Goal: Information Seeking & Learning: Learn about a topic

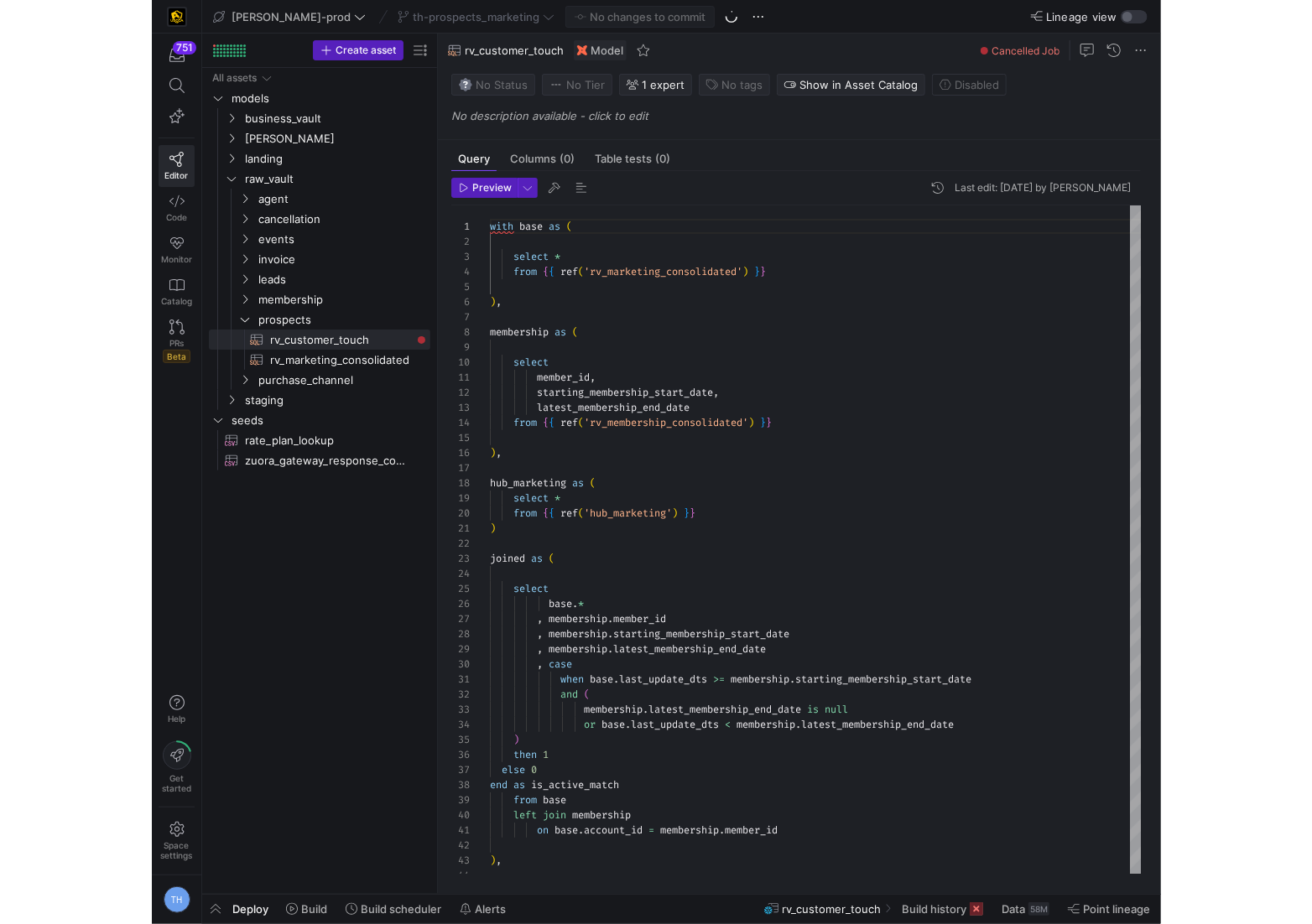
scroll to position [151, 0]
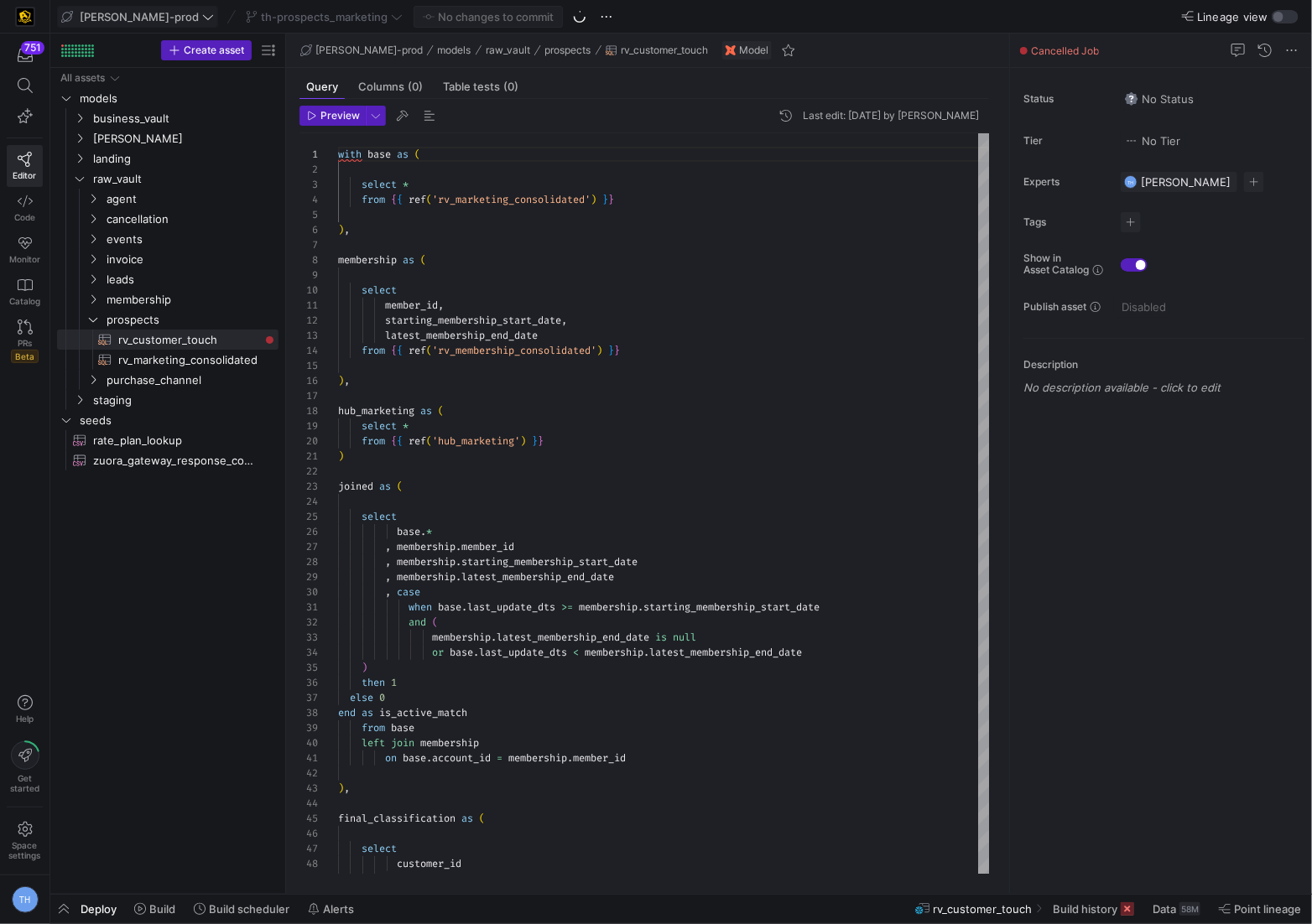
click at [116, 13] on span "[PERSON_NAME]-prod" at bounding box center [139, 16] width 120 height 13
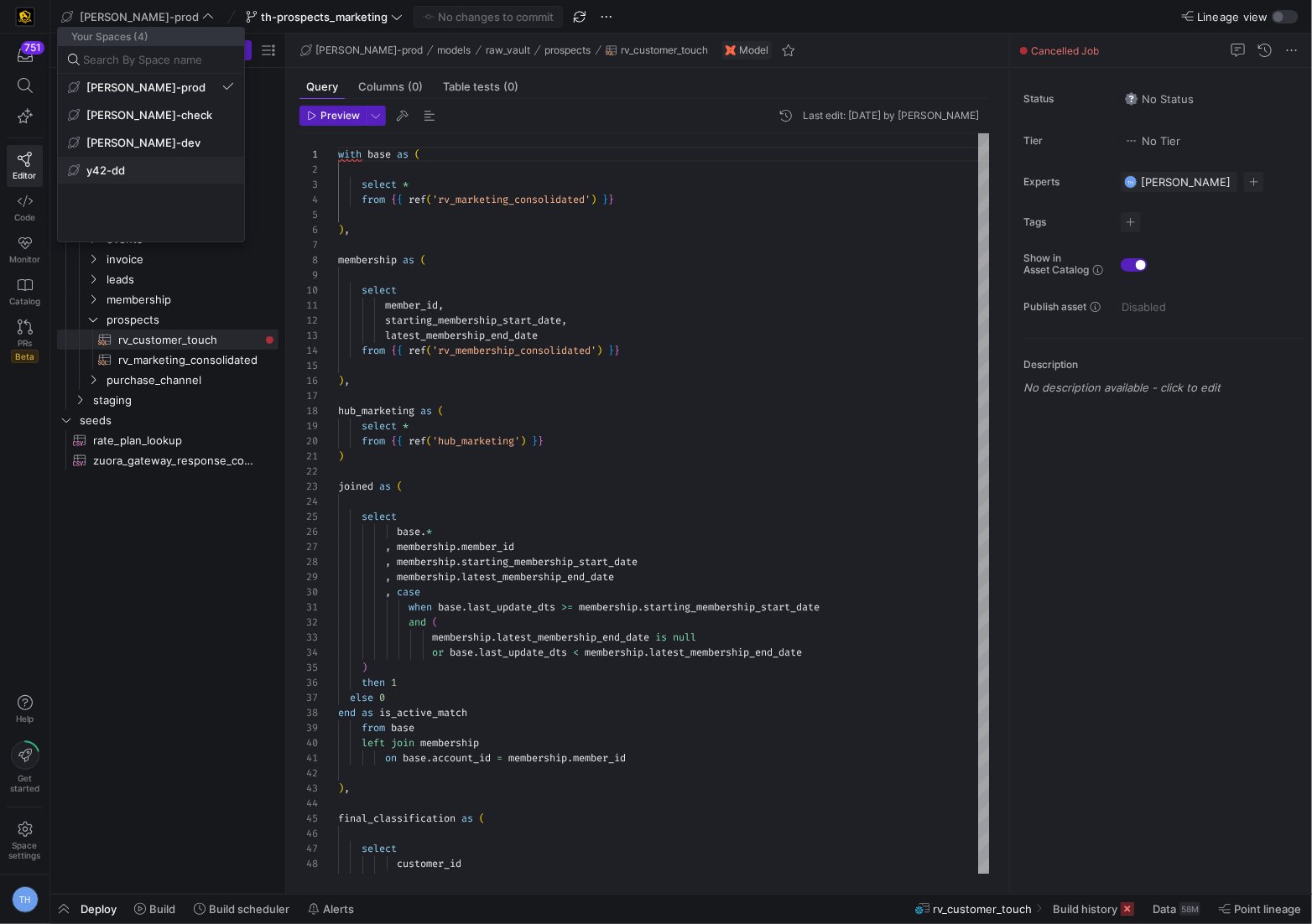
click at [146, 177] on button "y42-dd" at bounding box center [150, 169] width 186 height 27
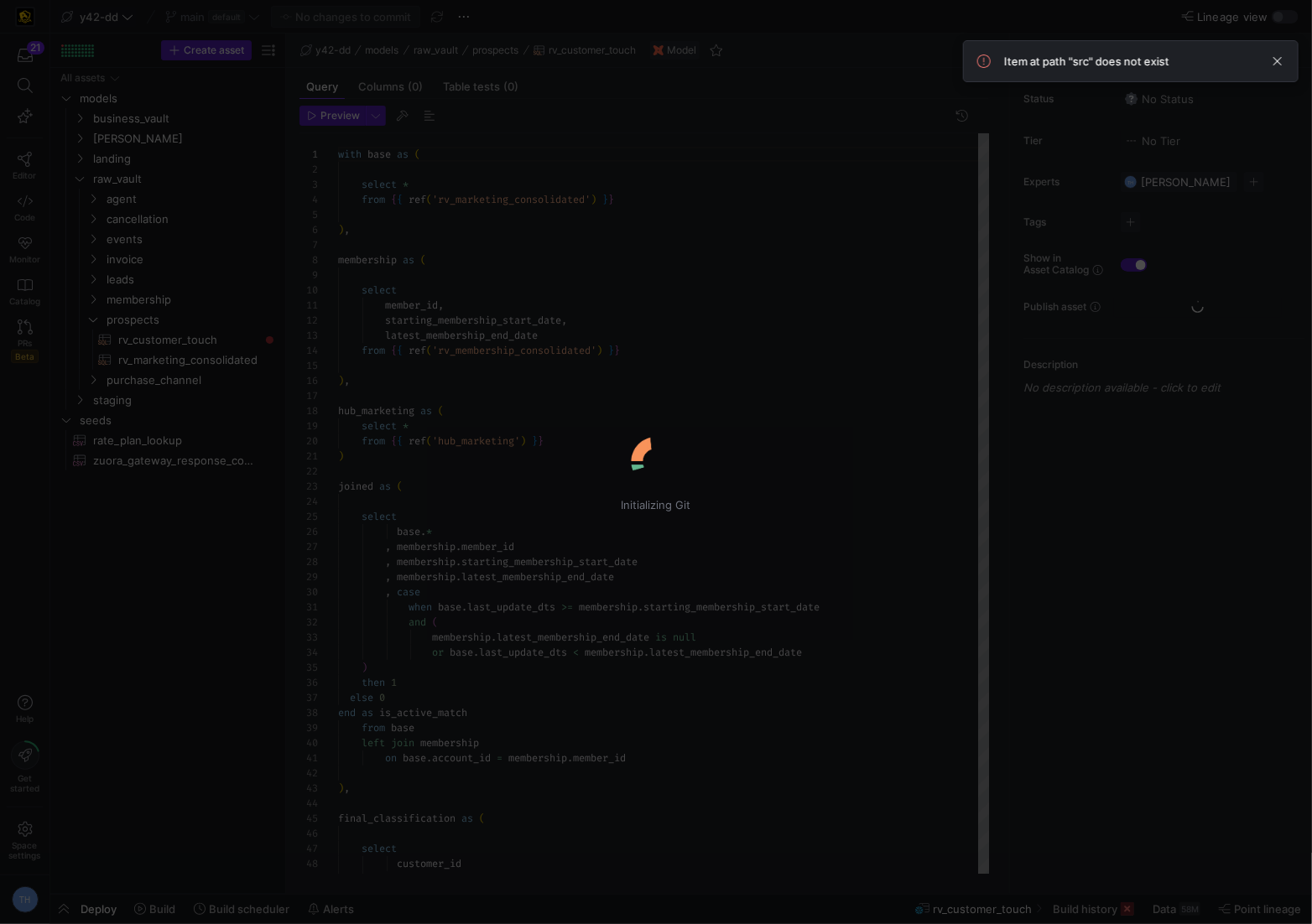
scroll to position [151, 0]
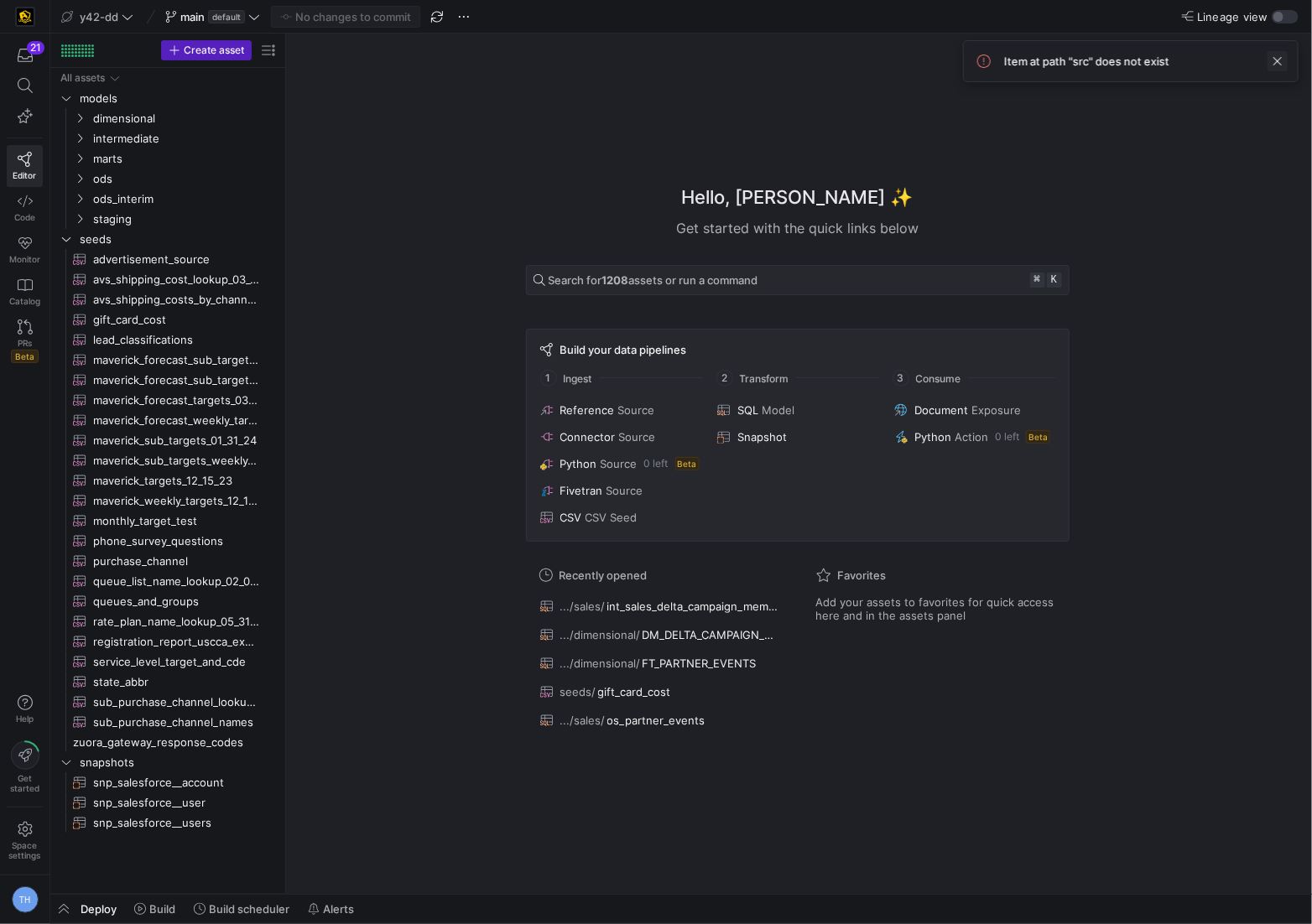
click at [1008, 56] on span at bounding box center [1277, 61] width 20 height 20
click at [27, 88] on icon at bounding box center [25, 85] width 15 height 15
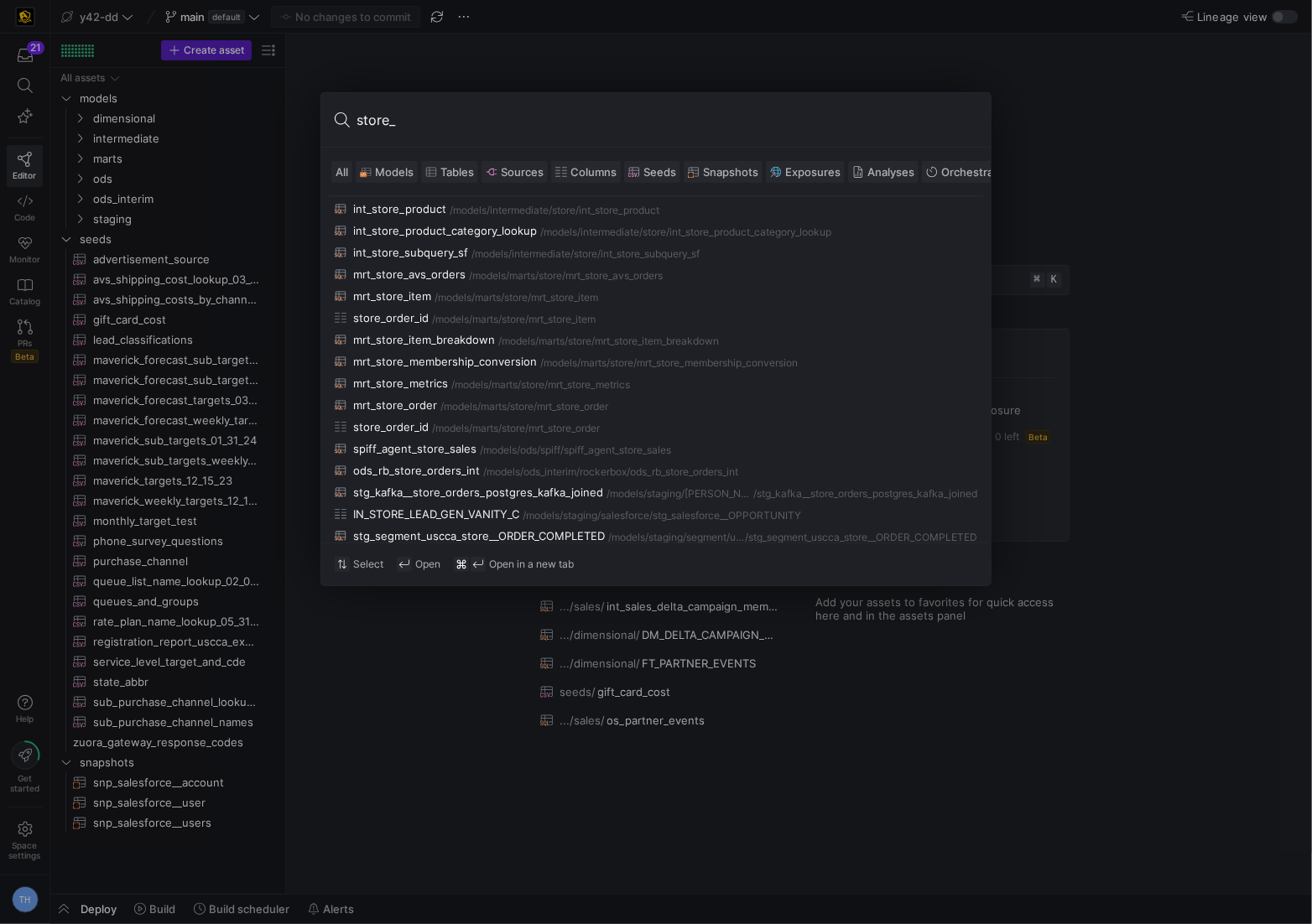
scroll to position [253, 0]
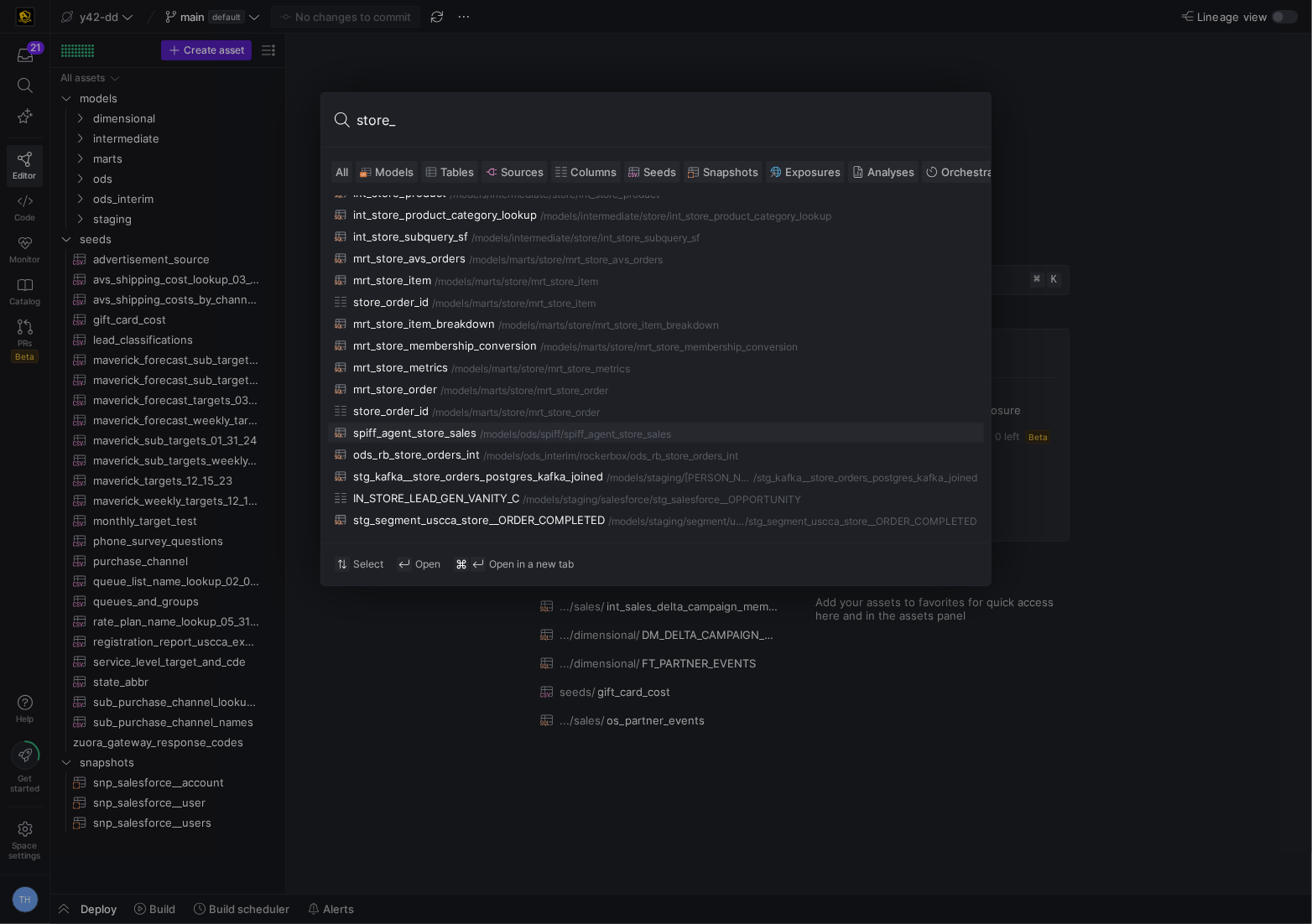
type input "store_"
click at [520, 436] on div "ods/spiff" at bounding box center [540, 434] width 40 height 12
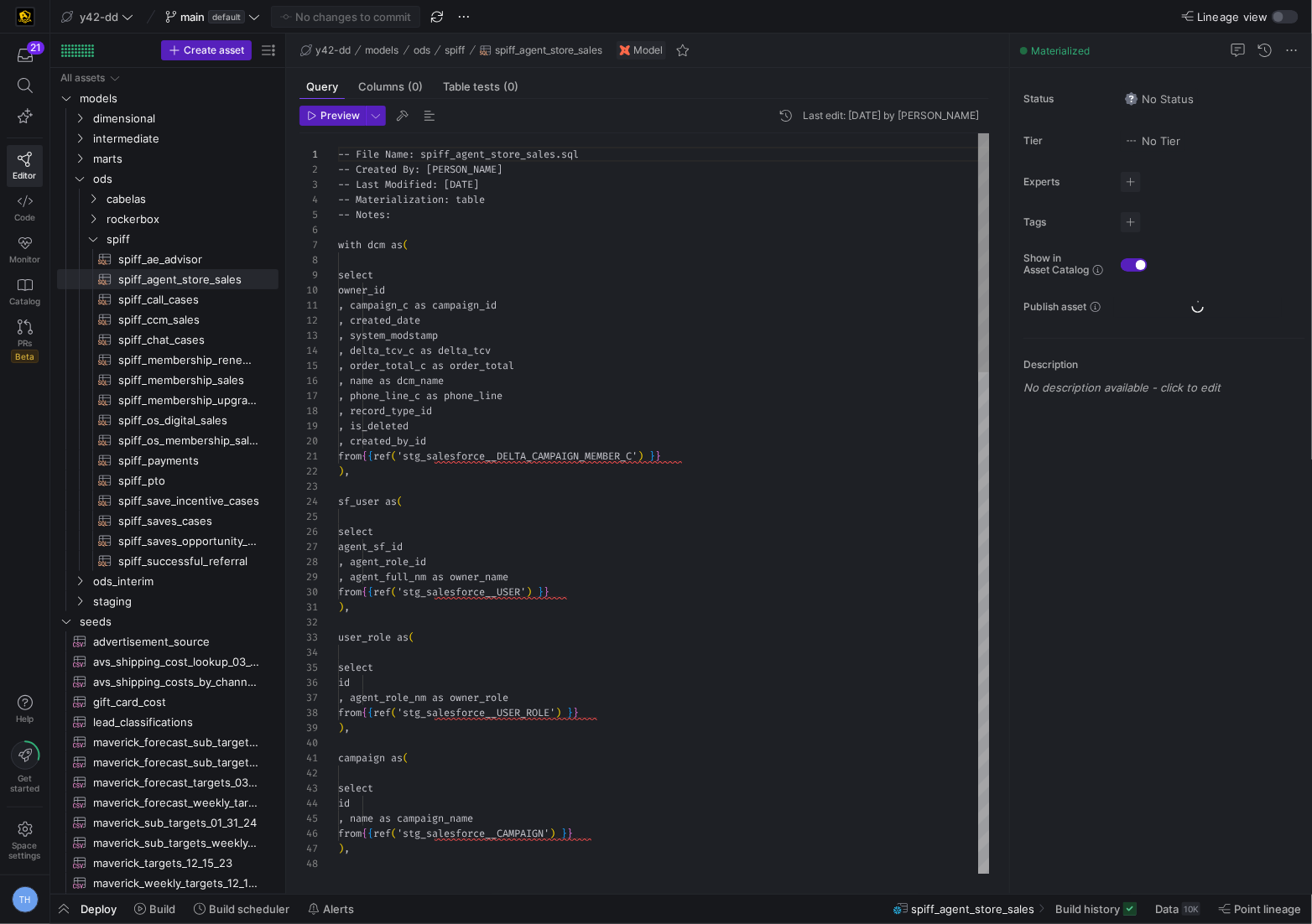
scroll to position [151, 0]
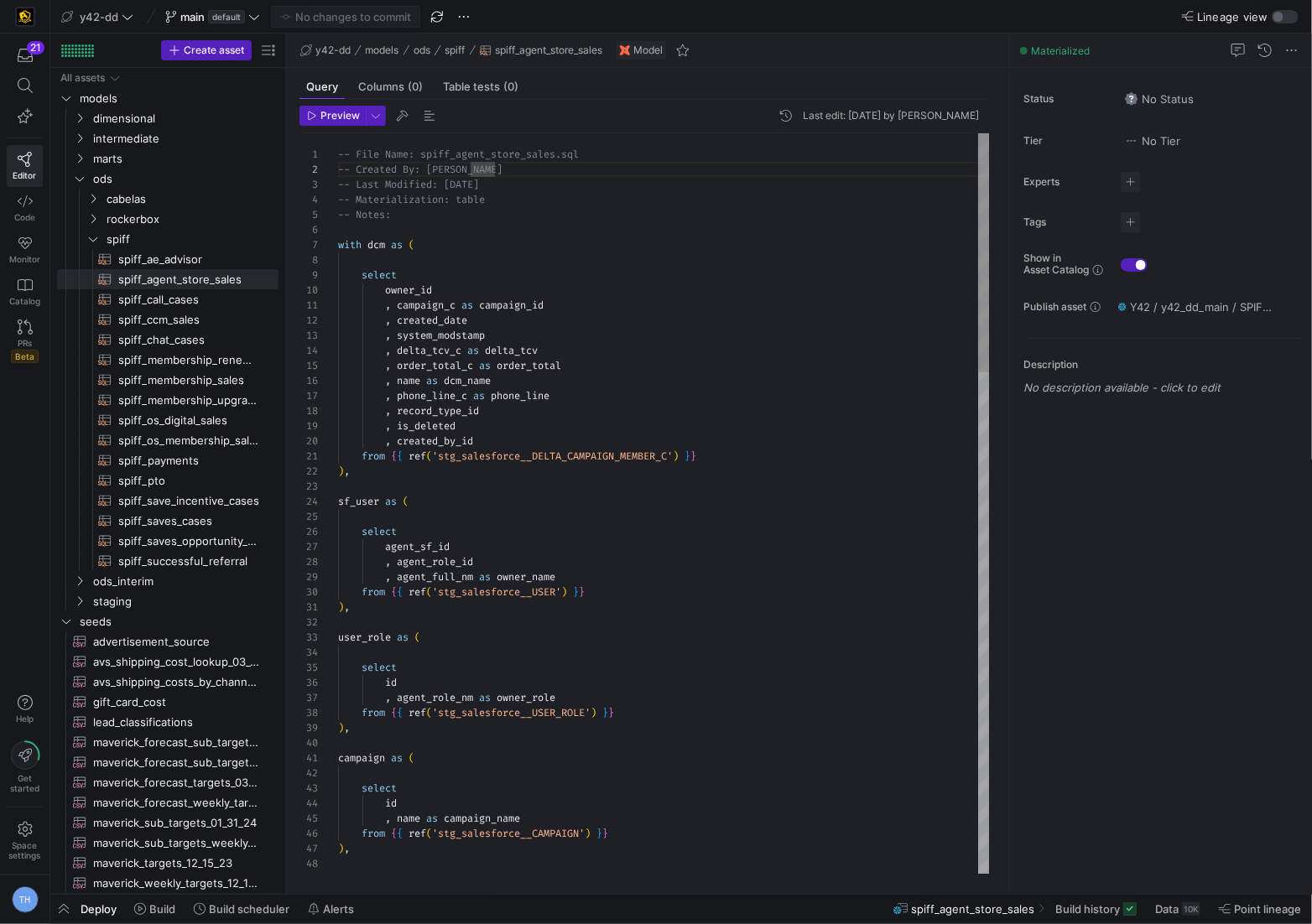
type textarea "from {{ ref('stg_salesforce__DELTA_CAMPAIGN_MEMBER_C') }} ), sf_user as ( selec…"
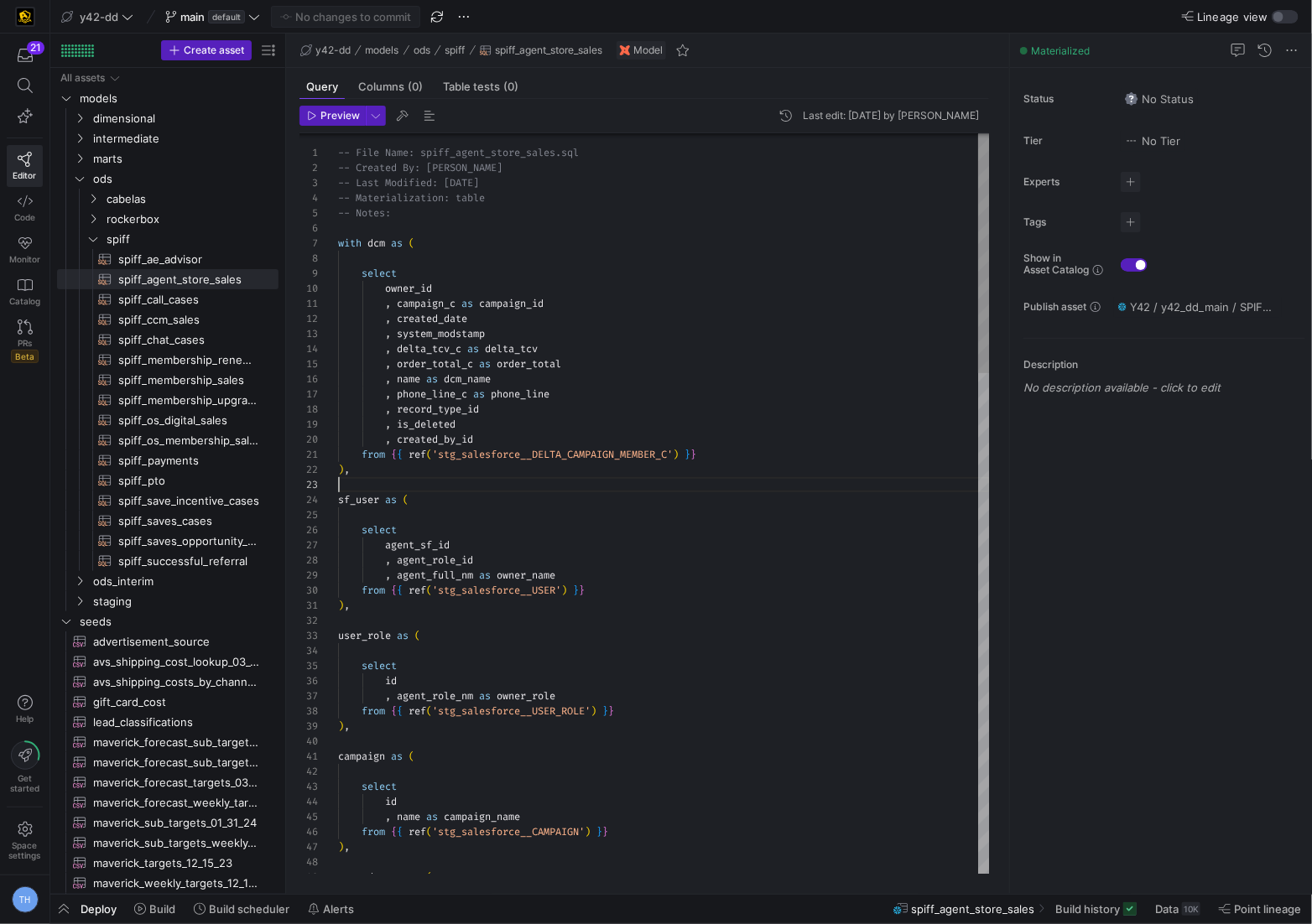
scroll to position [30, 0]
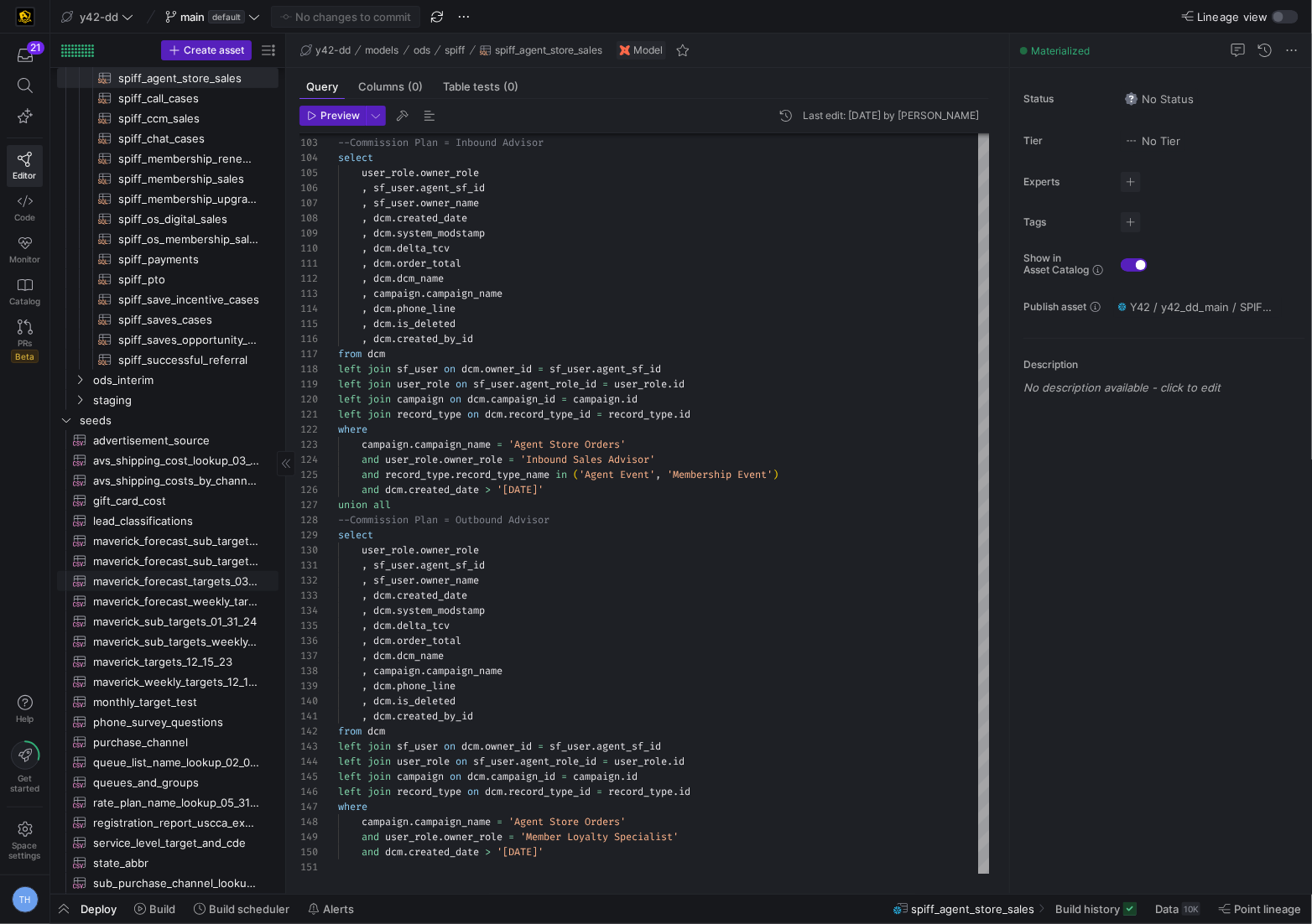
scroll to position [0, 0]
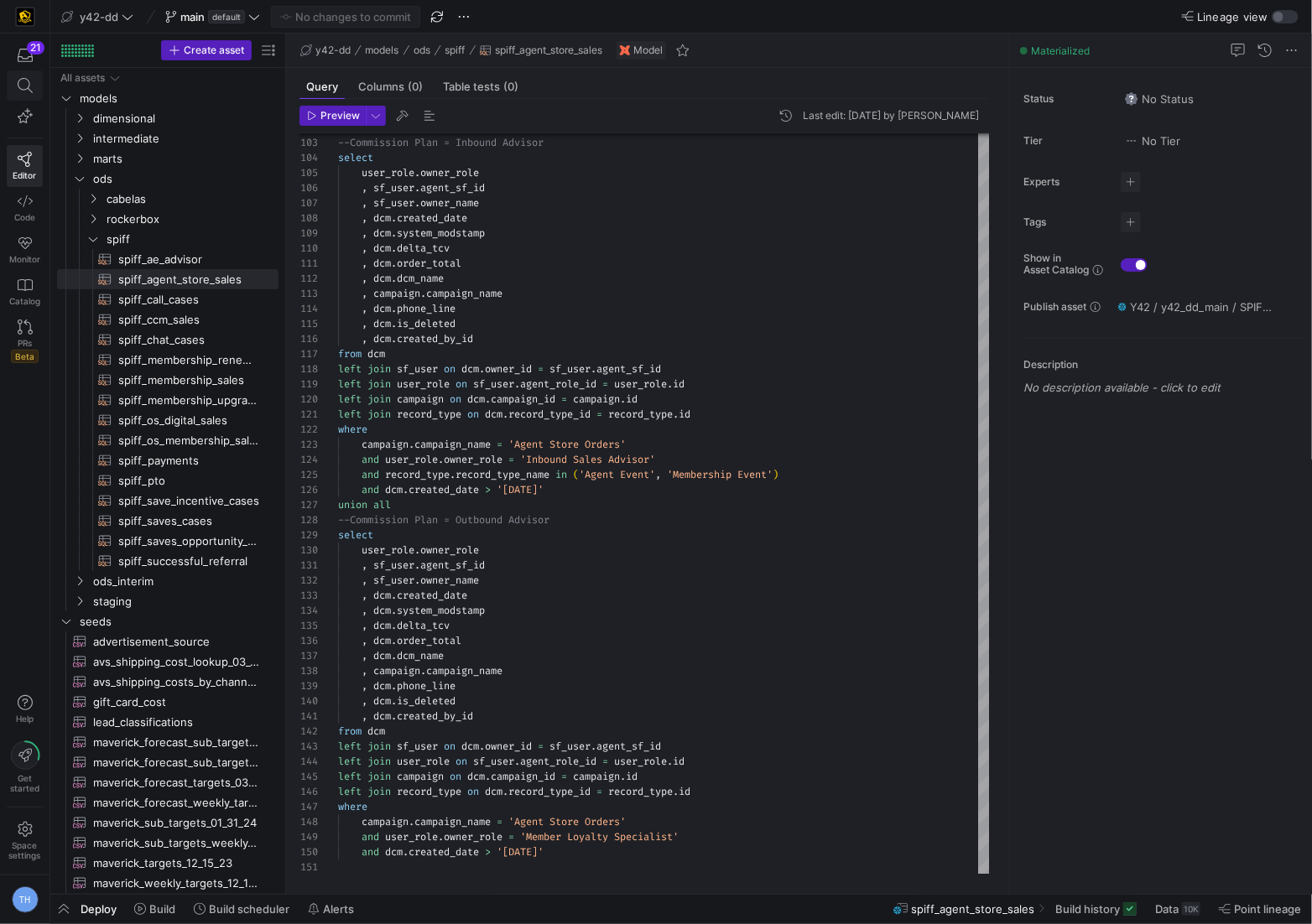
click at [26, 83] on icon at bounding box center [25, 85] width 15 height 15
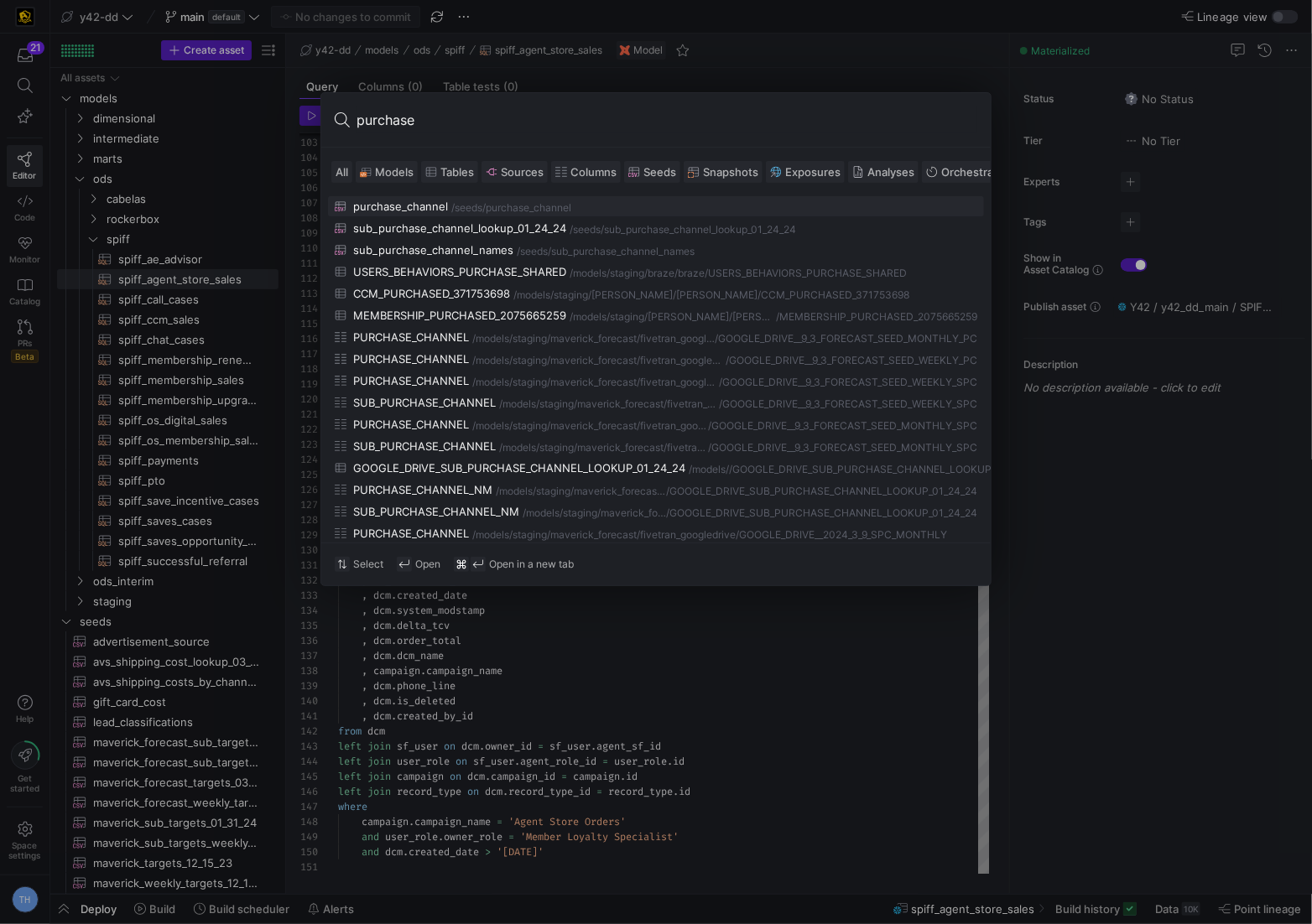
type input "purchase"
click at [482, 205] on div "/purchase_channel" at bounding box center [526, 208] width 89 height 12
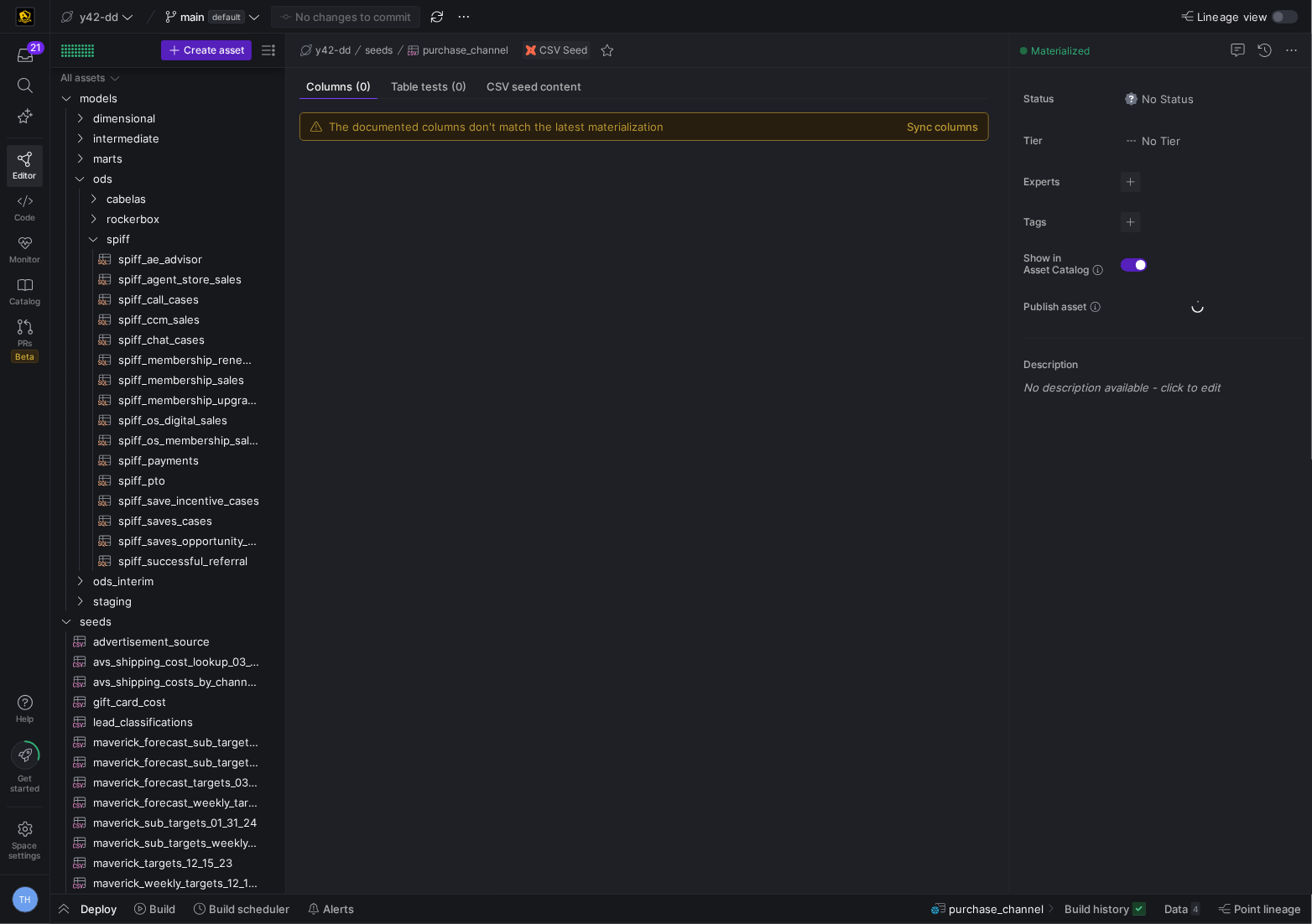
scroll to position [59, 0]
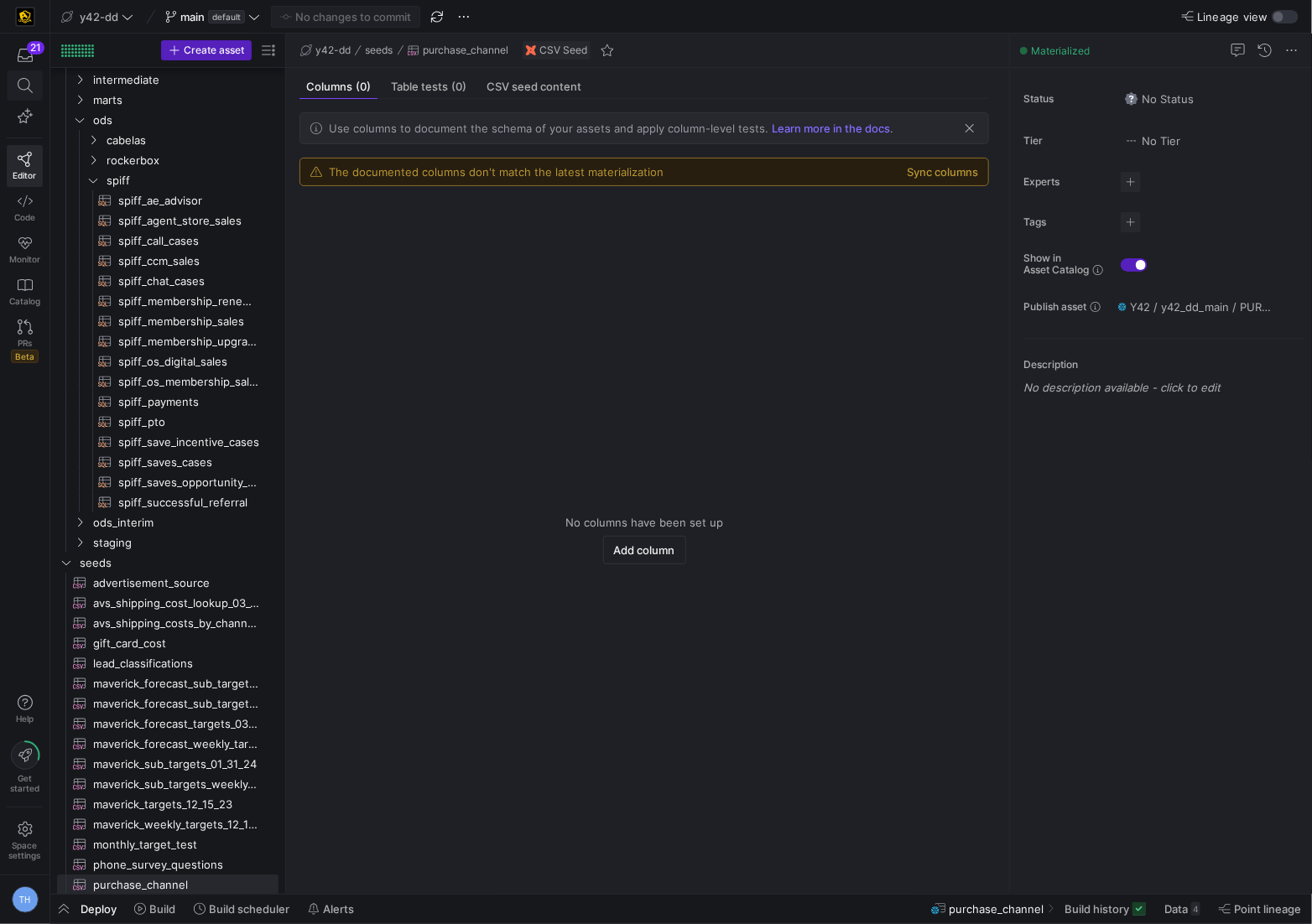
click at [27, 87] on icon at bounding box center [25, 85] width 15 height 15
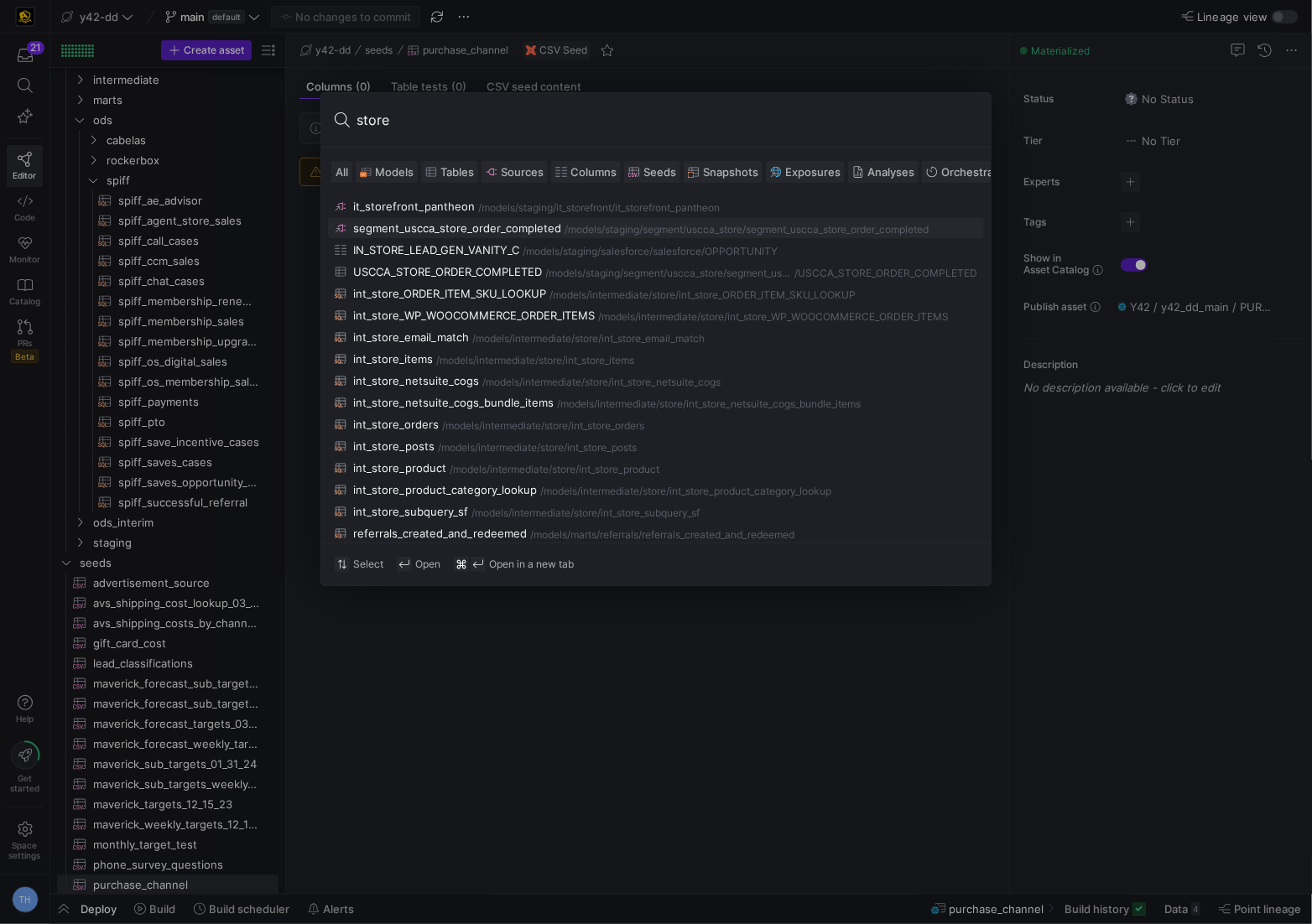
type input "store"
click at [567, 231] on div "/models/" at bounding box center [585, 230] width 40 height 12
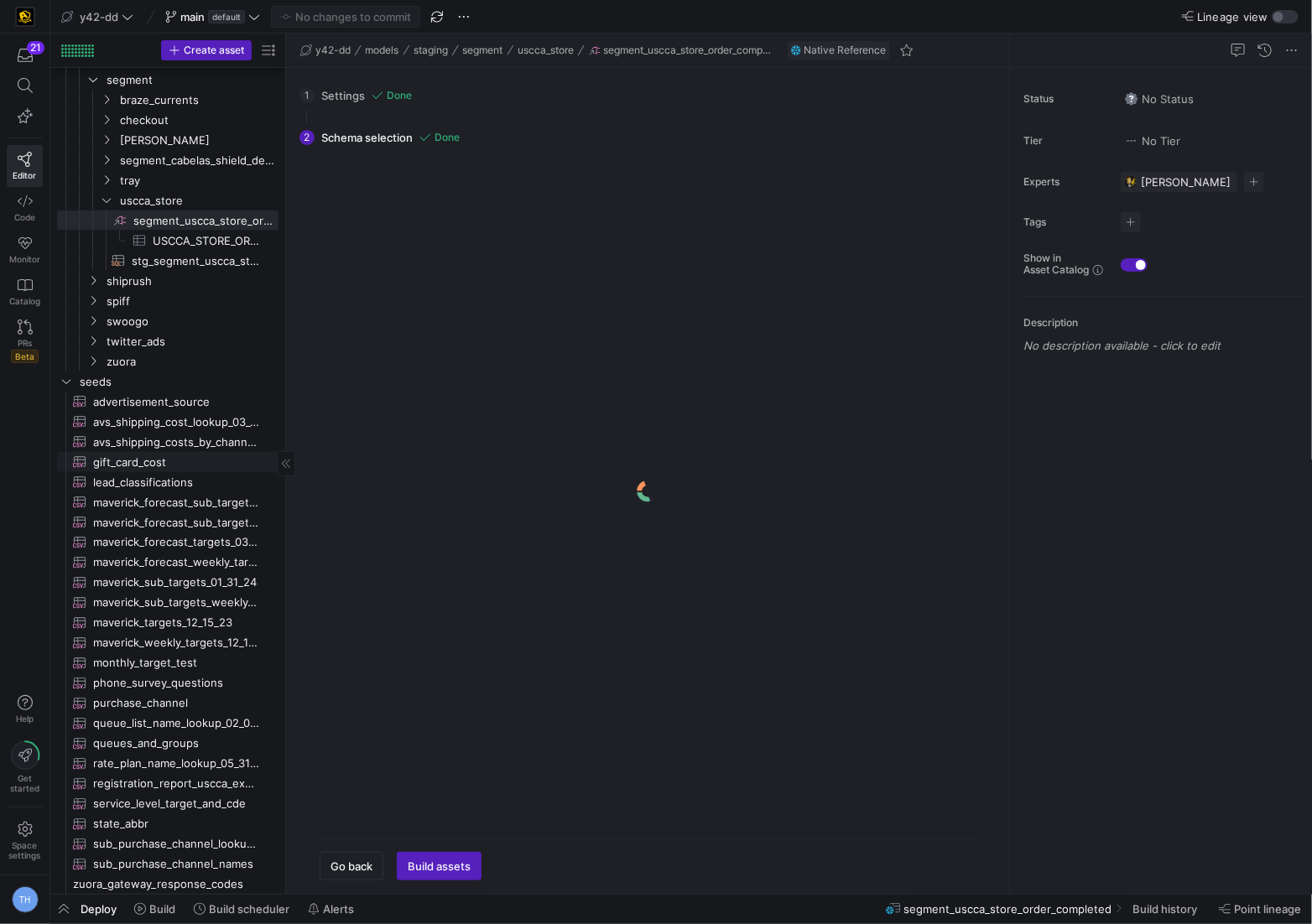
scroll to position [1004, 0]
click at [194, 242] on span "USCCA_STORE_ORDER_COMPLETED​​​​​​​​​" at bounding box center [205, 241] width 107 height 19
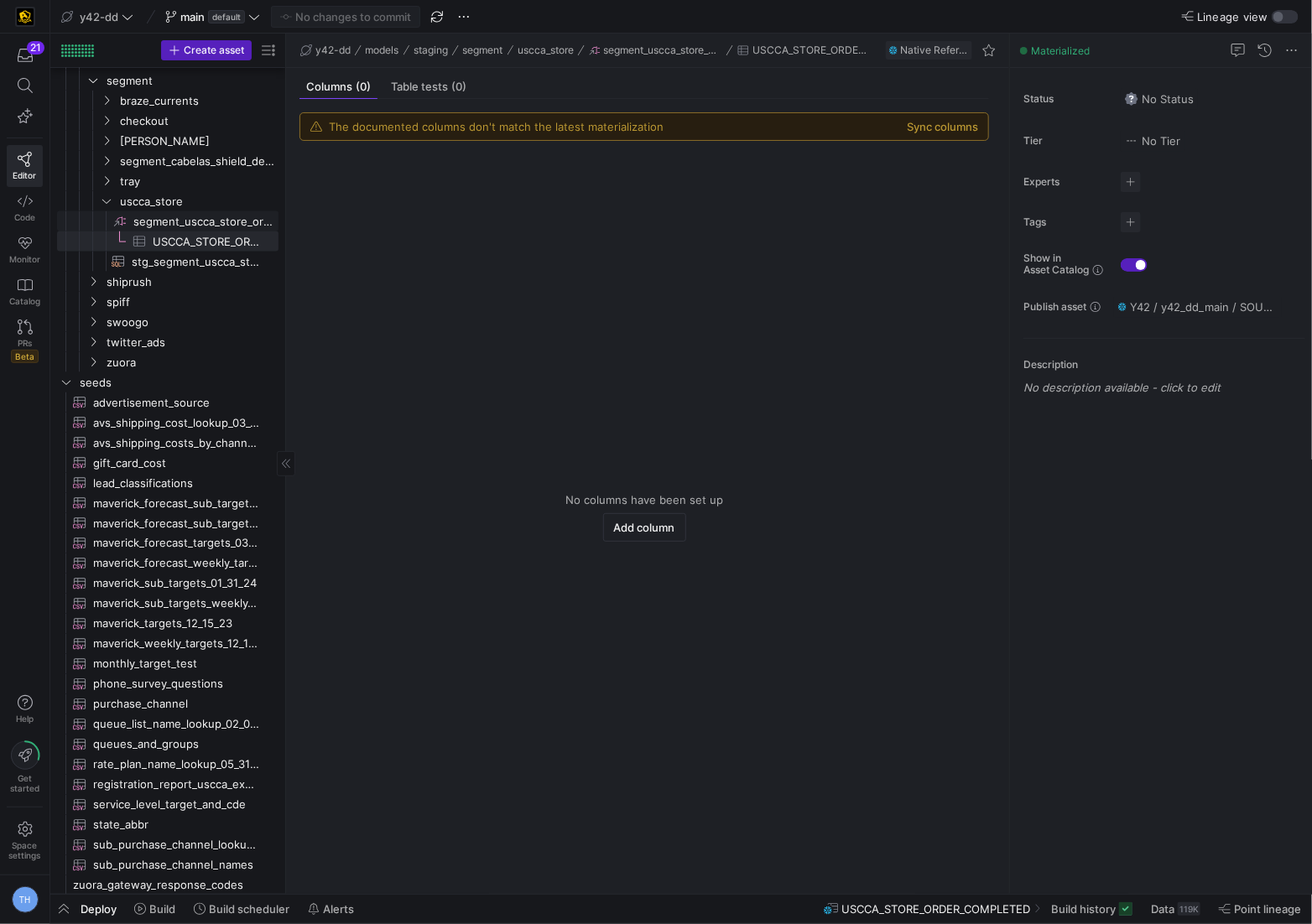
click at [194, 221] on span "segment_uscca_store_order_completed​​​​​​​​" at bounding box center [204, 221] width 142 height 19
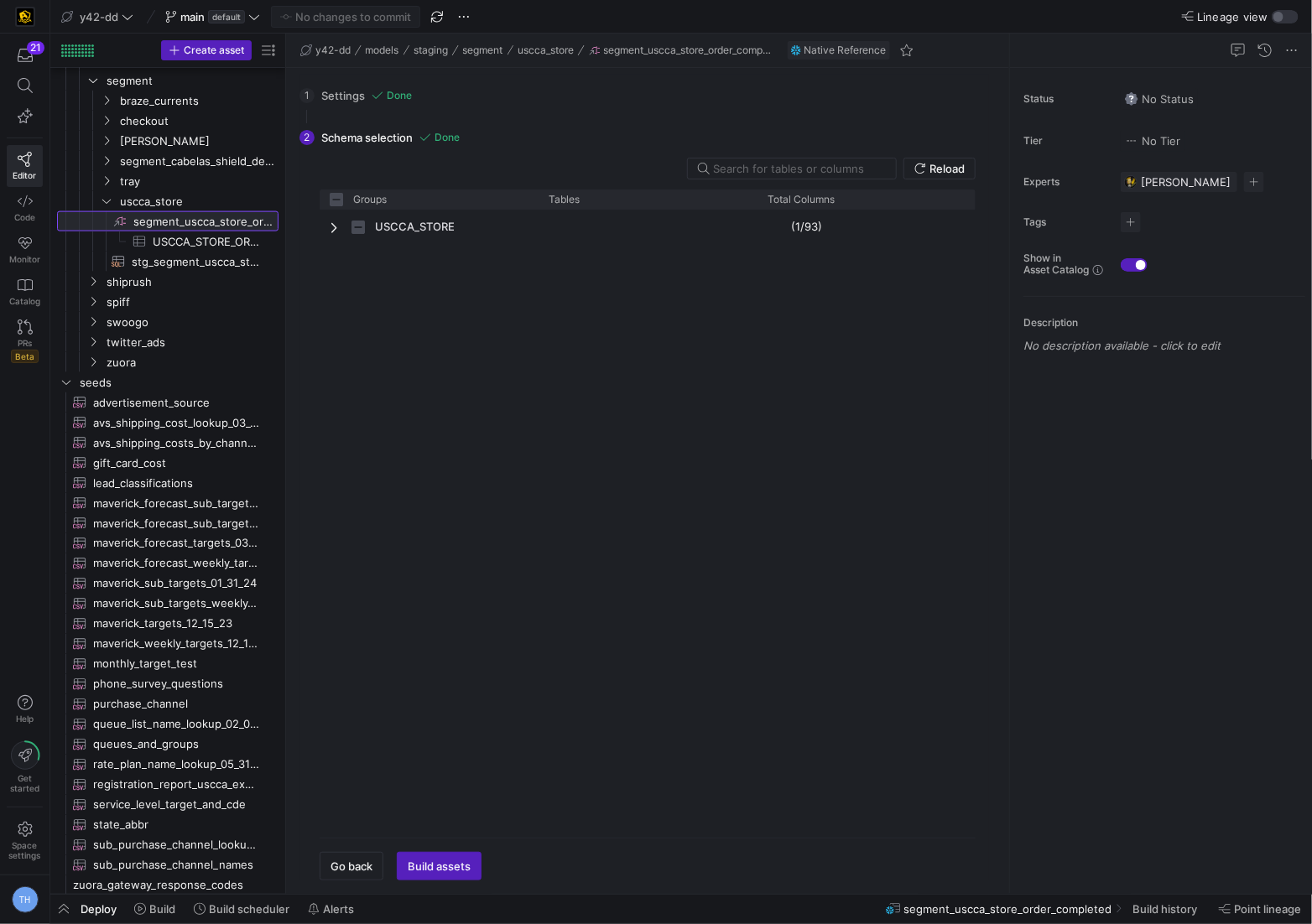
checkbox input "false"
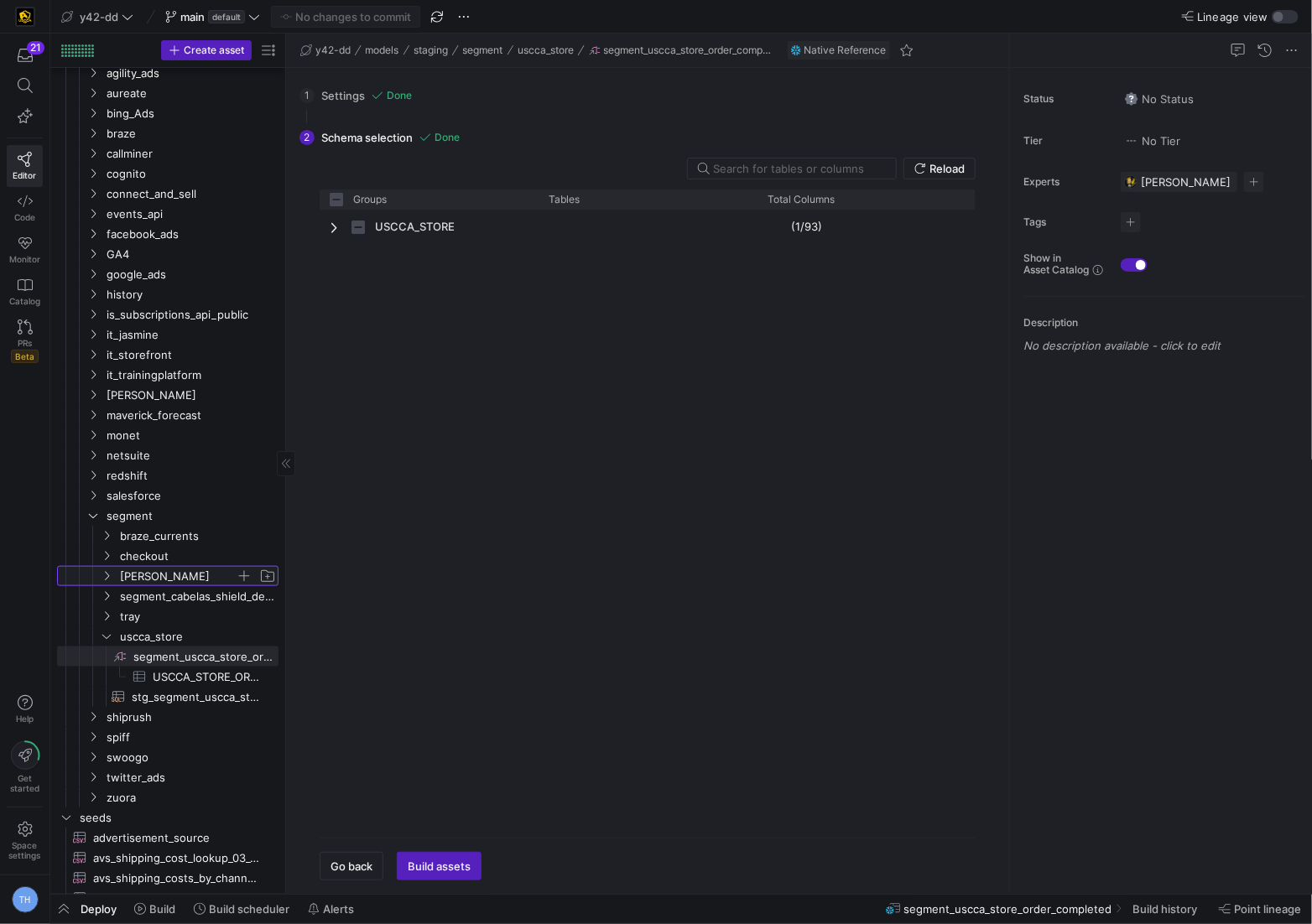
click at [198, 575] on span "[PERSON_NAME]" at bounding box center [177, 576] width 116 height 19
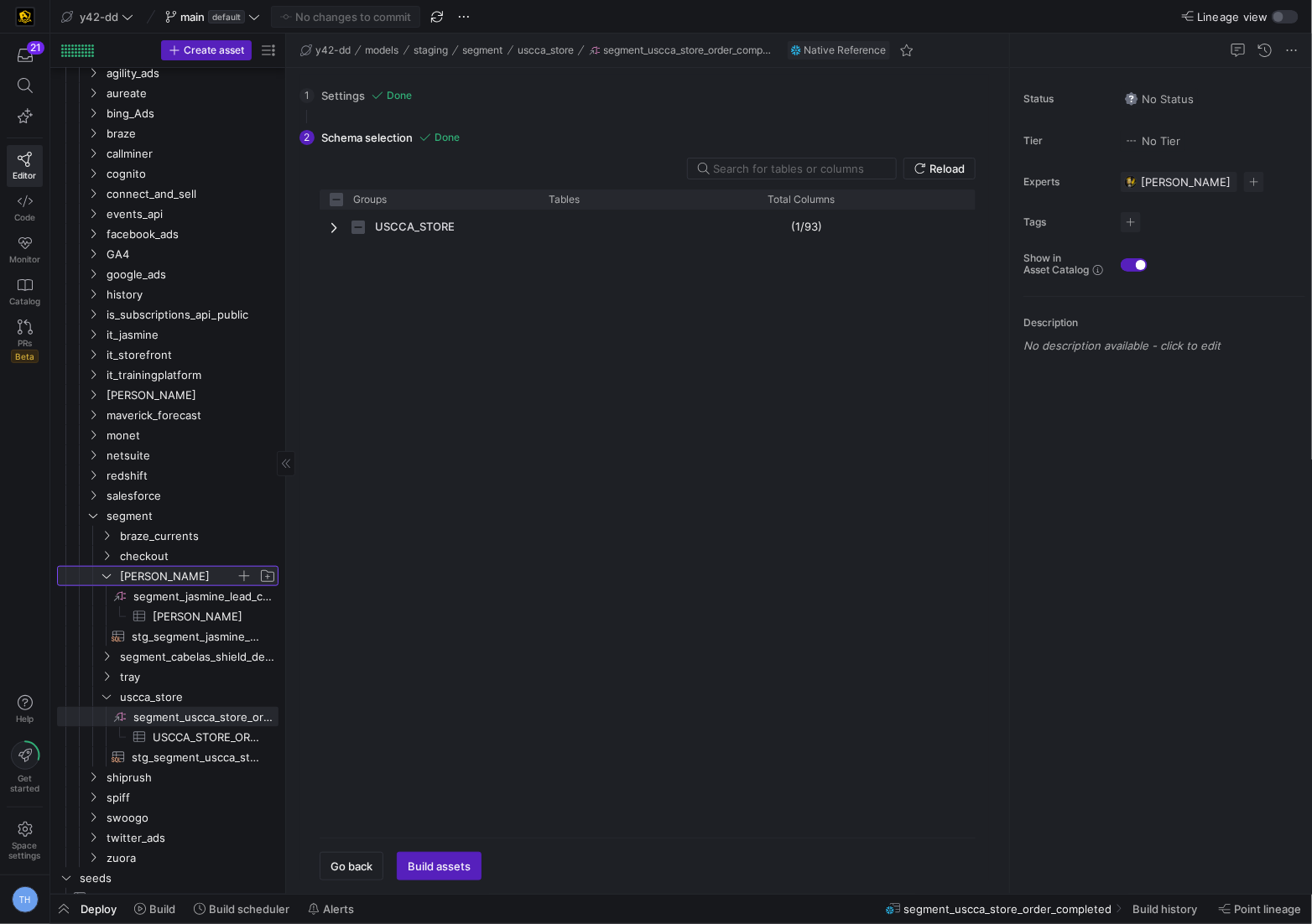
click at [190, 575] on span "[PERSON_NAME]" at bounding box center [177, 576] width 116 height 19
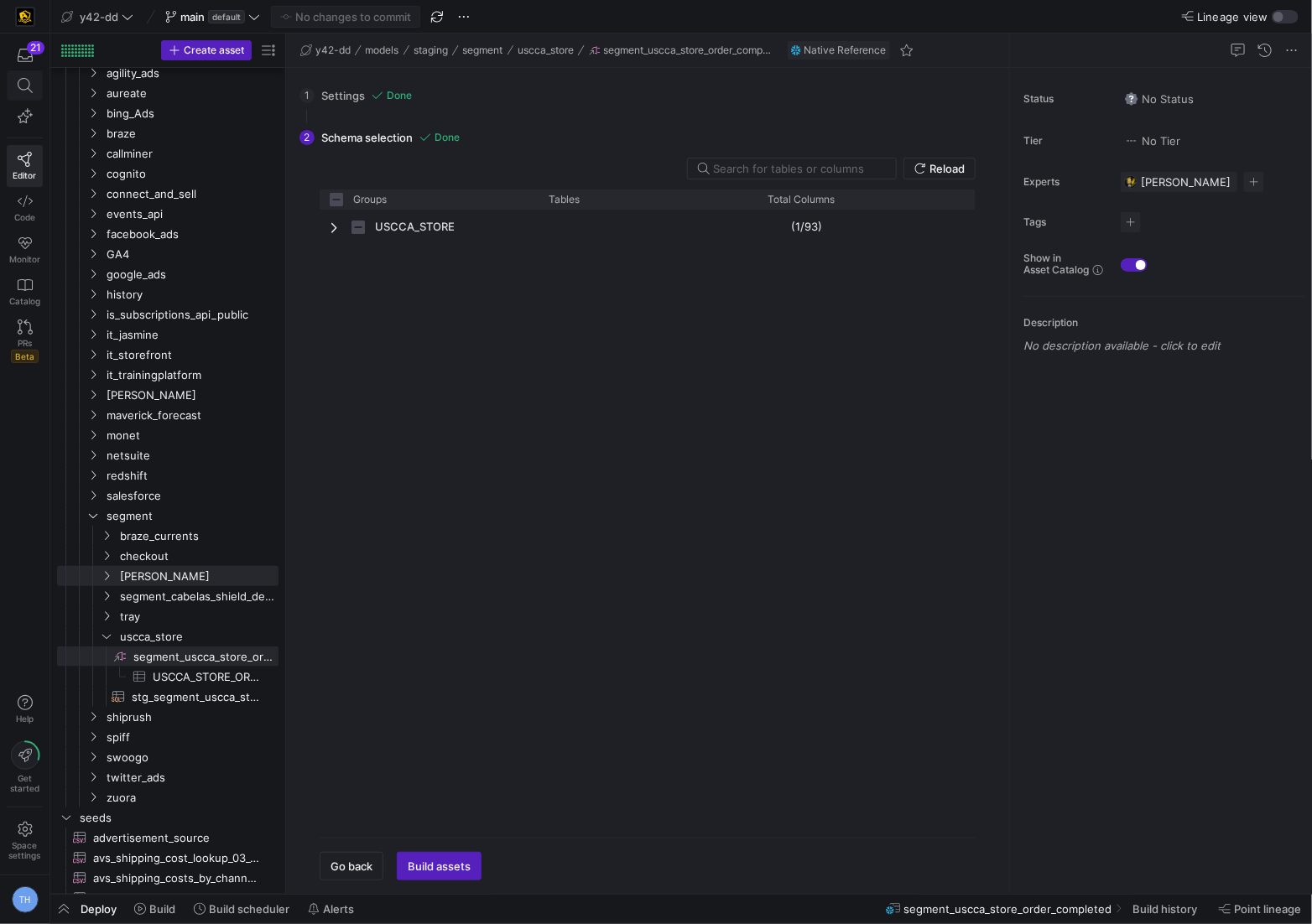
click at [21, 80] on icon at bounding box center [25, 85] width 15 height 15
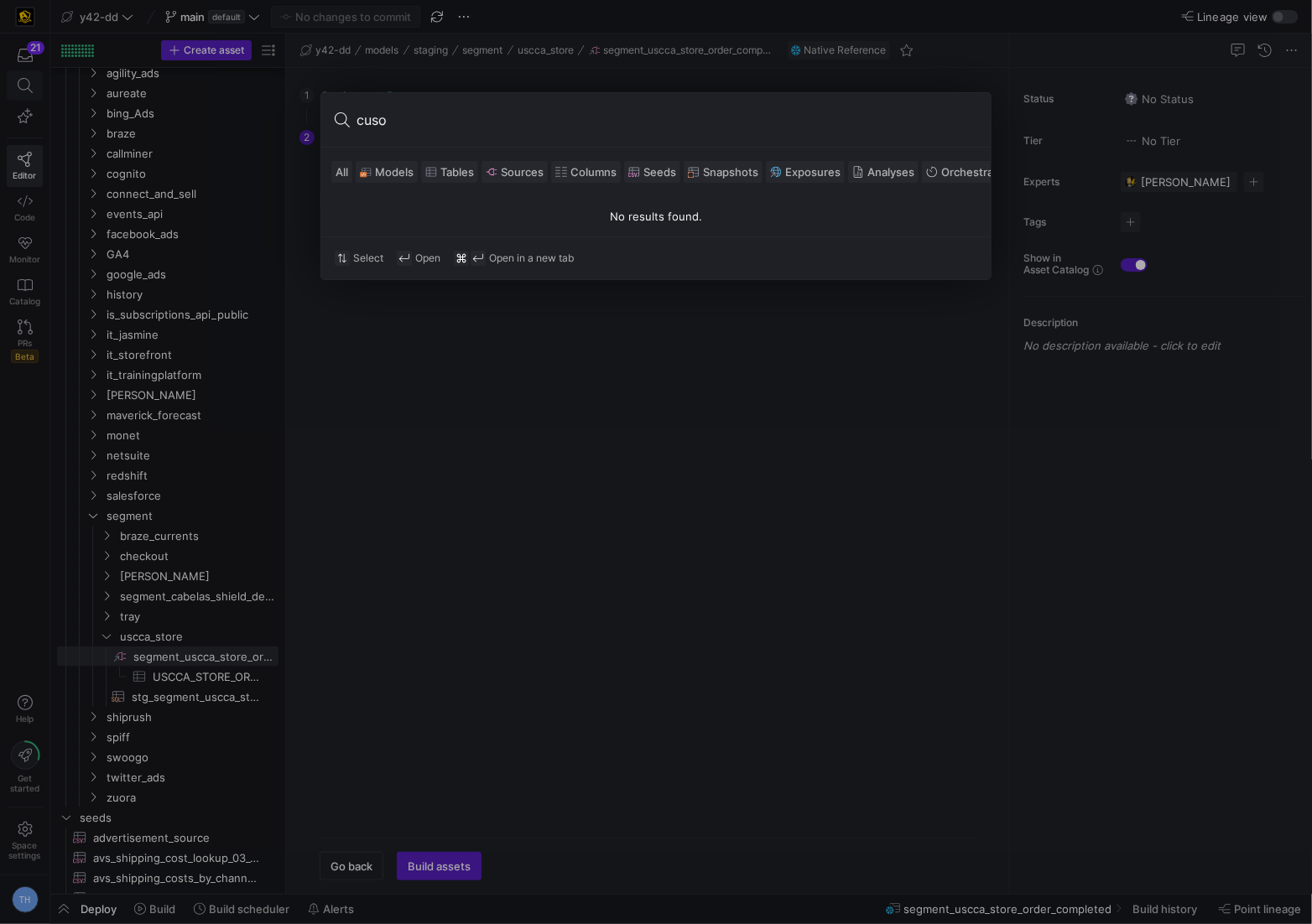
type input "cus"
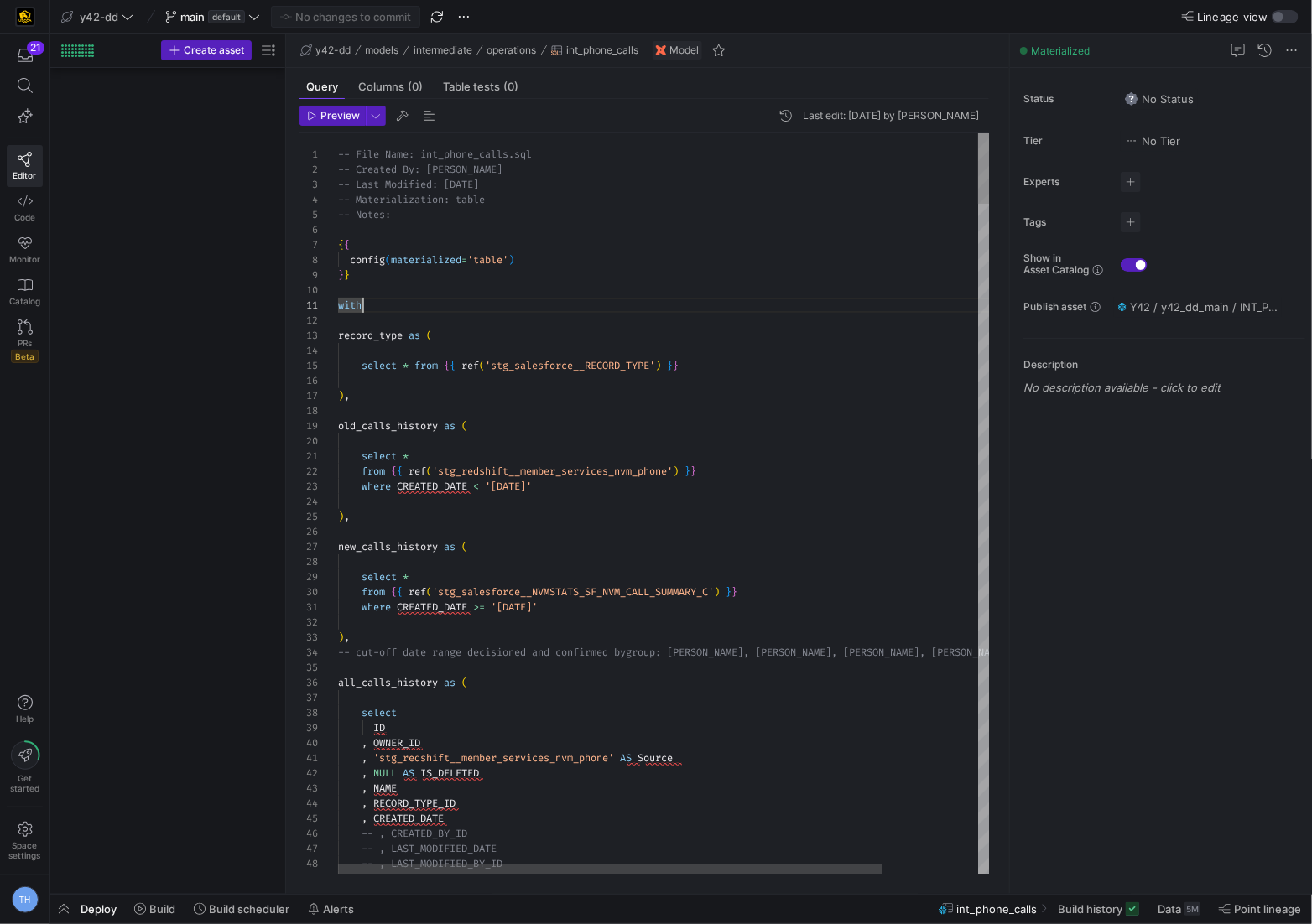
scroll to position [0, 24]
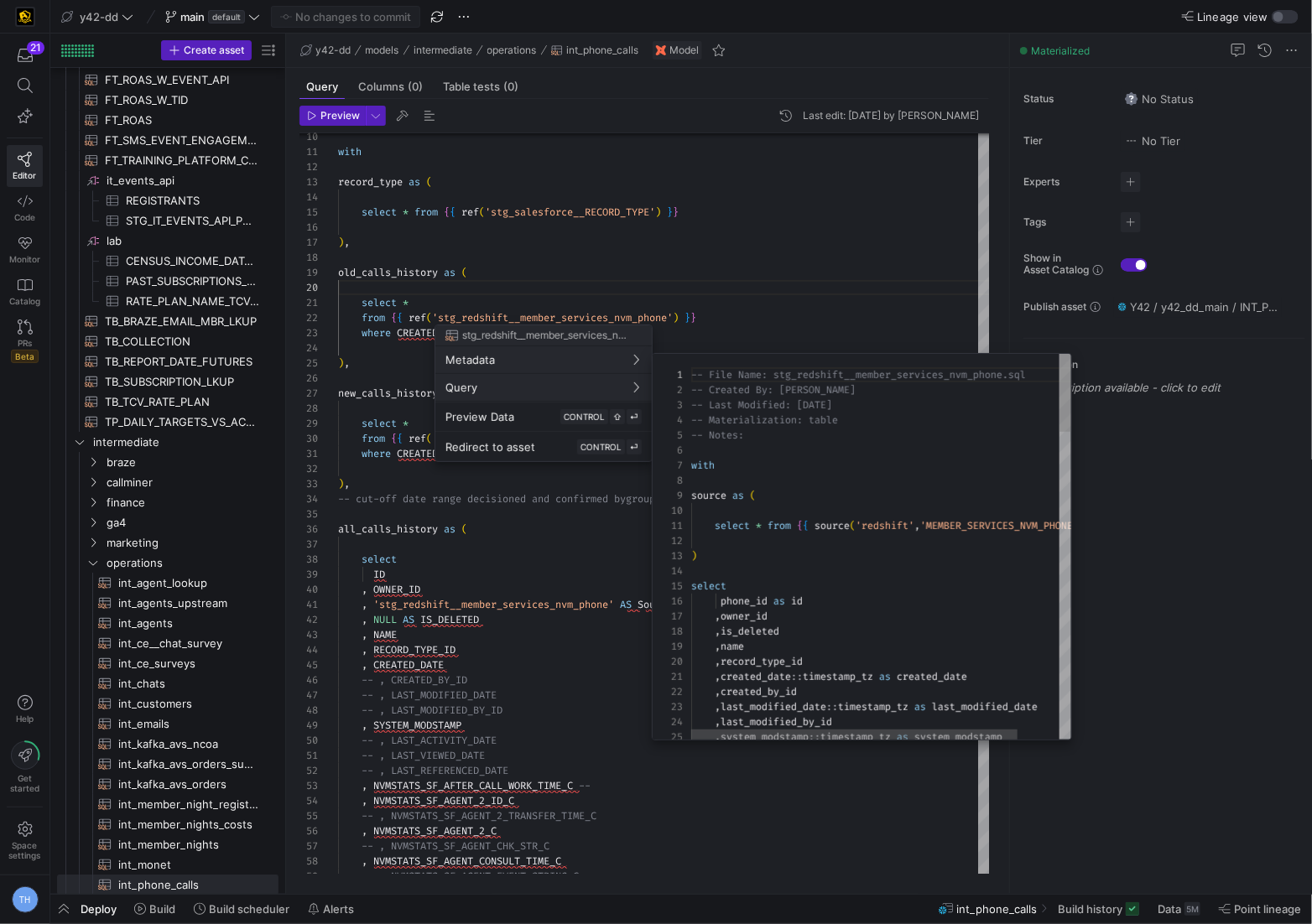
scroll to position [151, 0]
click at [749, 273] on div at bounding box center [656, 462] width 1312 height 924
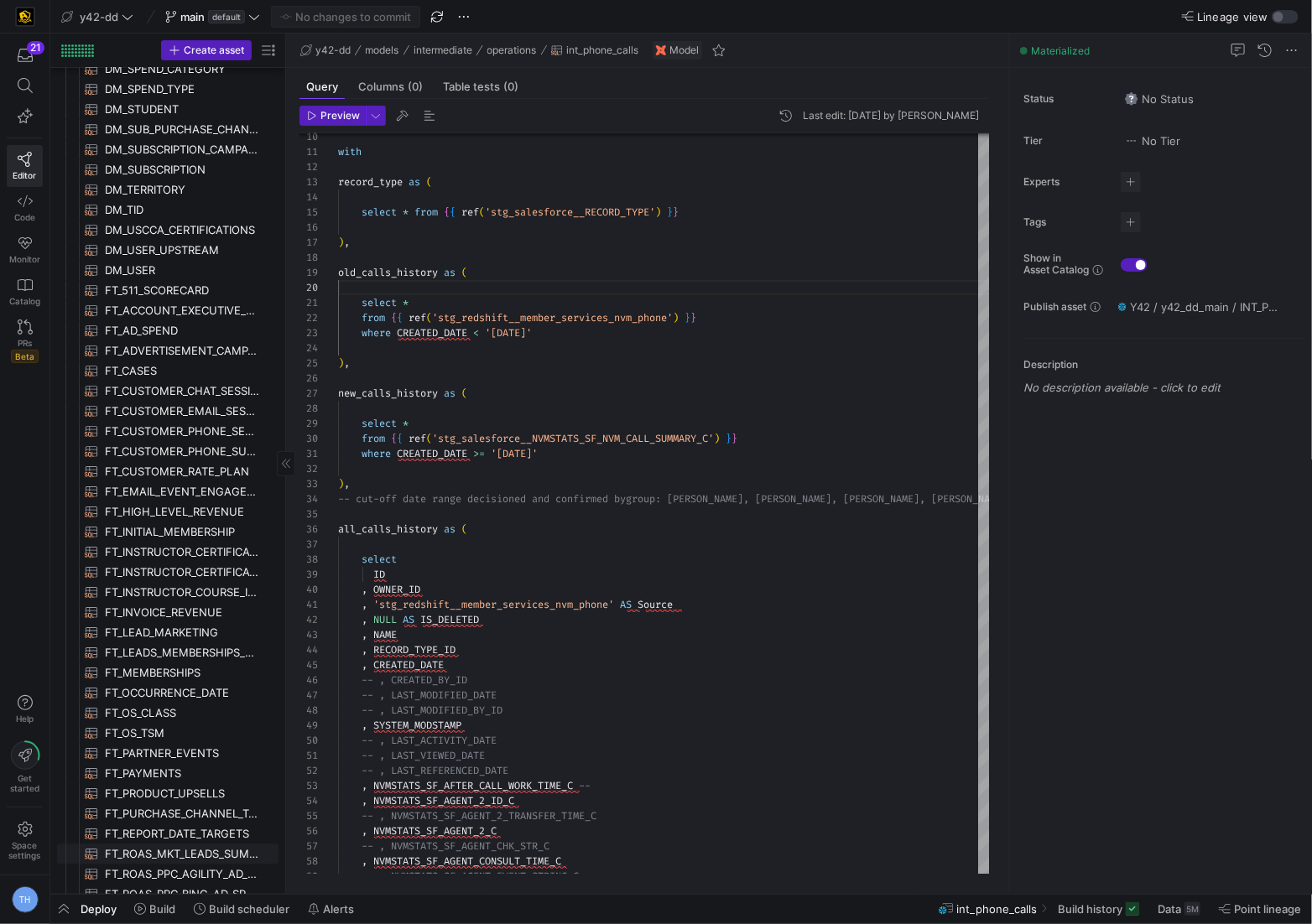
scroll to position [1845, 0]
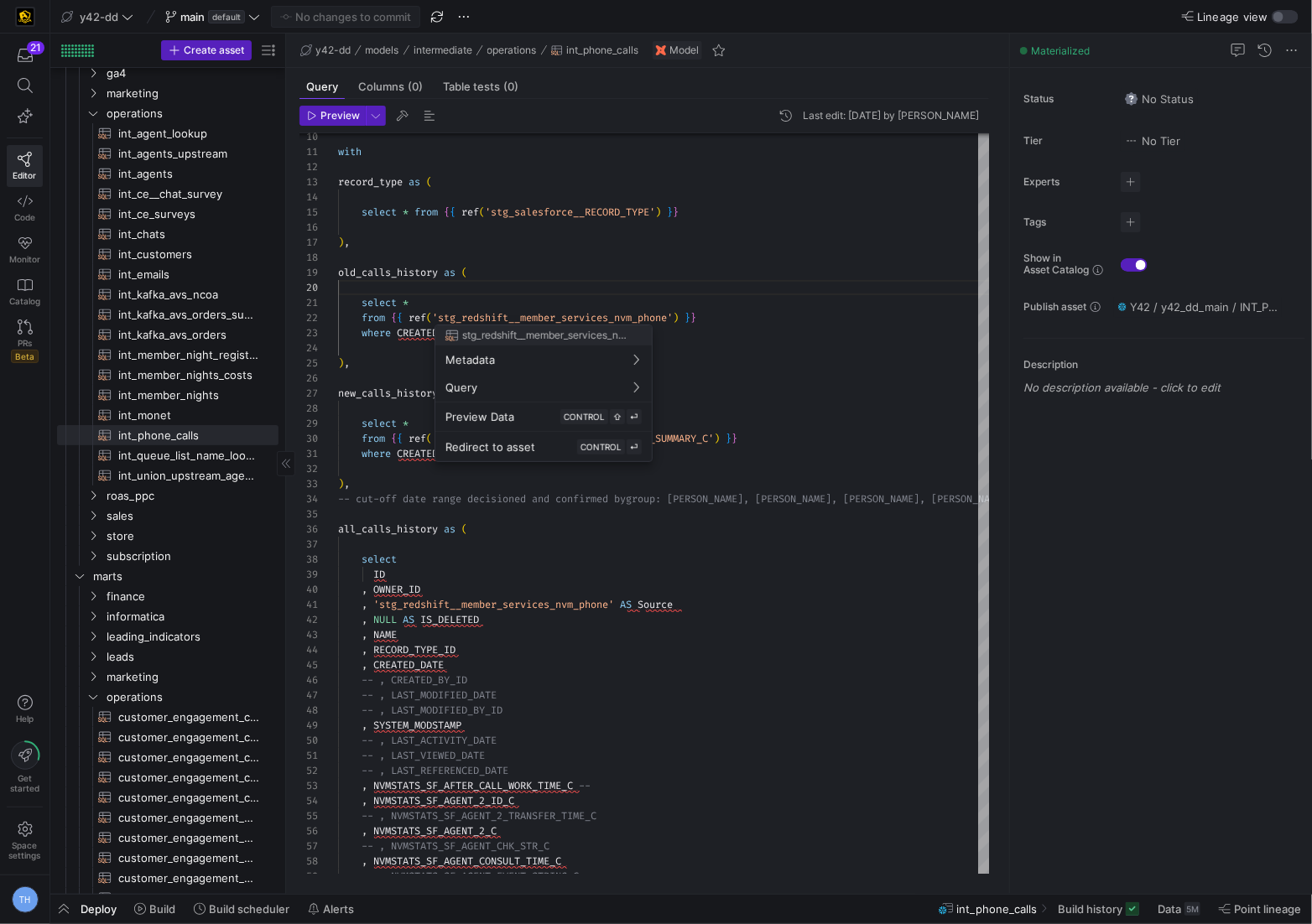
click at [570, 270] on div at bounding box center [656, 462] width 1312 height 924
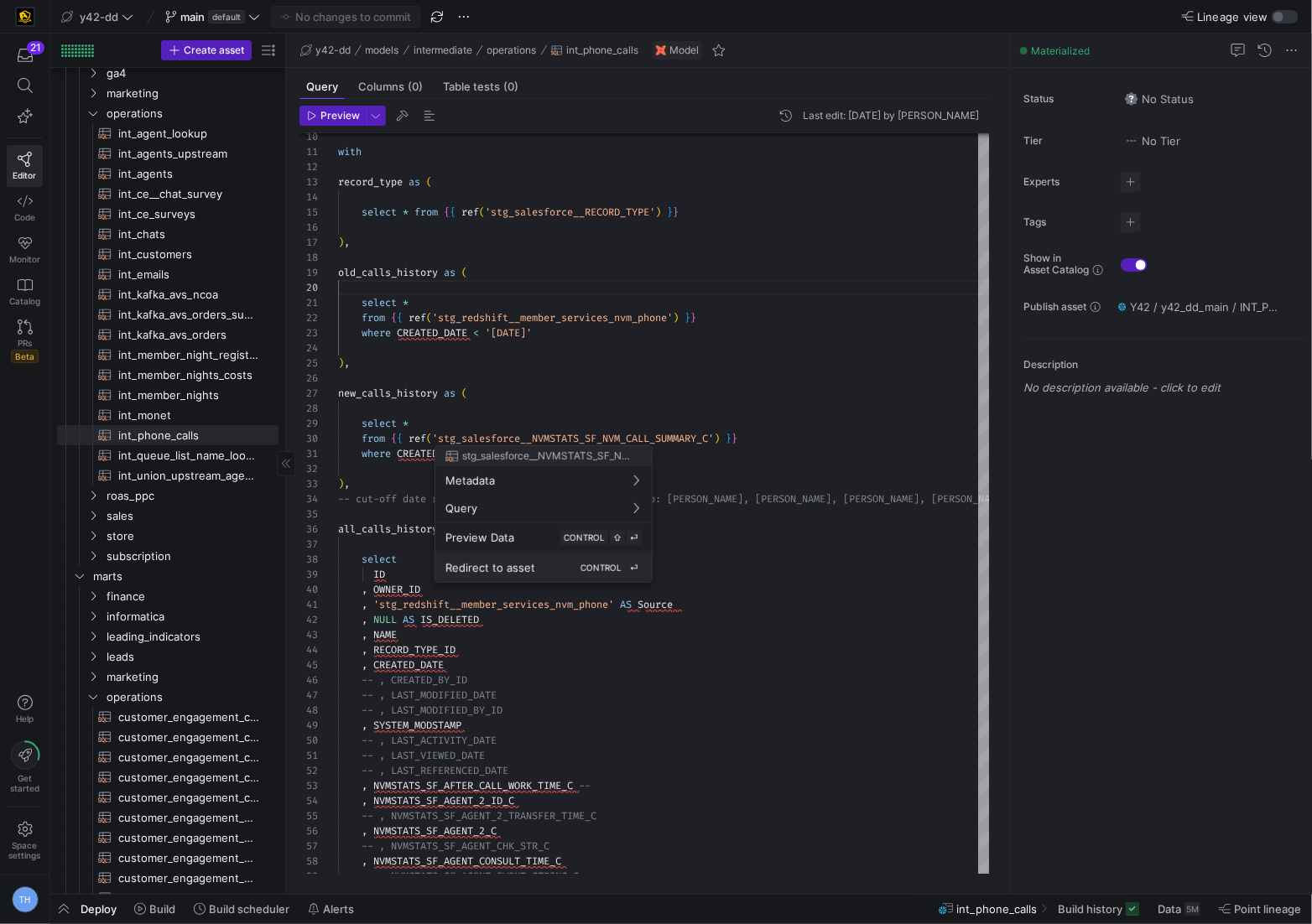
click at [570, 562] on div "Redirect to asset CONTROL ⏎" at bounding box center [543, 567] width 196 height 15
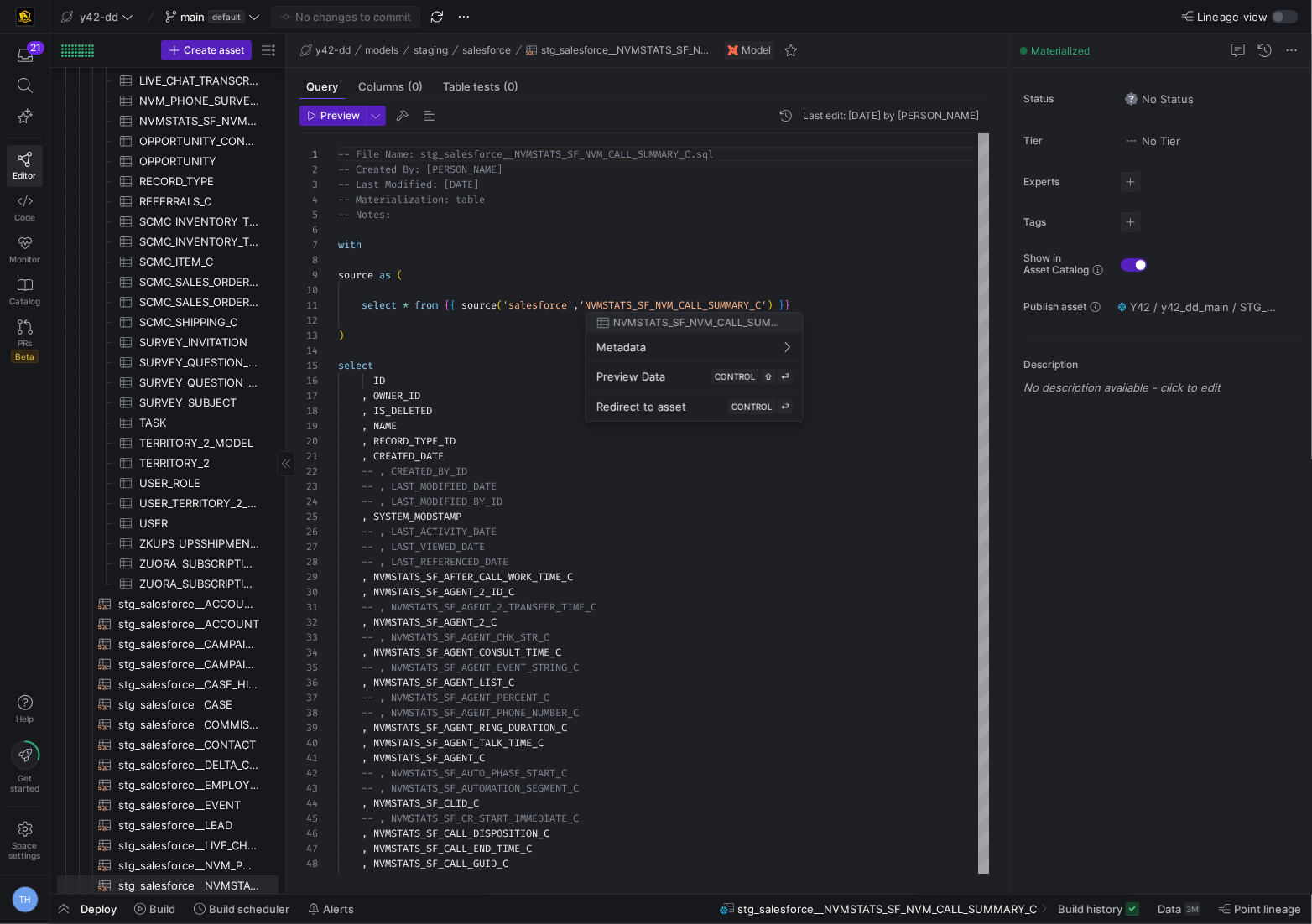
click at [548, 344] on div at bounding box center [656, 462] width 1312 height 924
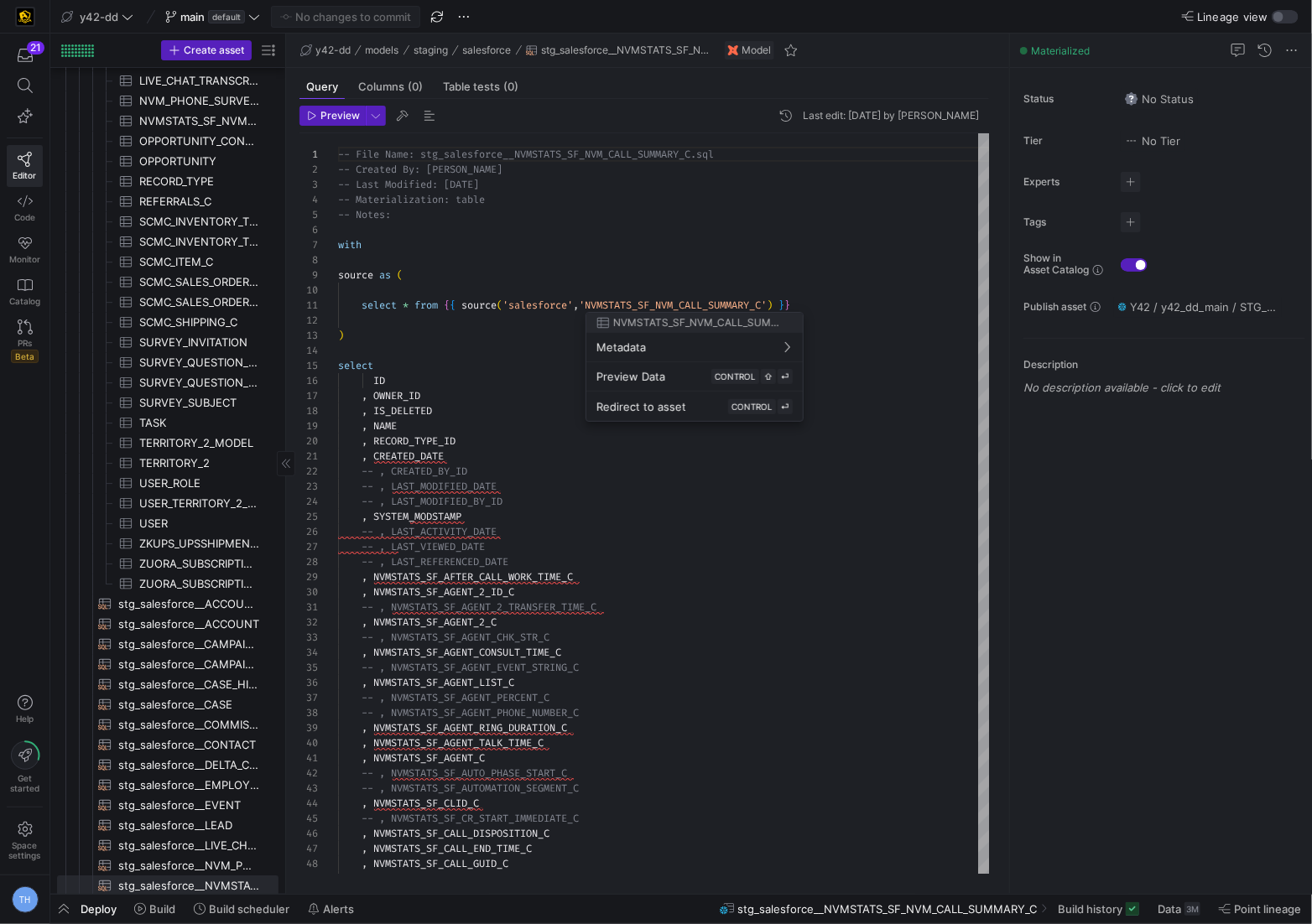
click at [484, 346] on div at bounding box center [656, 462] width 1312 height 924
type textarea "select * from {{ source('salesforce','NVMSTATS_SF_NVM_CALL_SUMMARY_C') }} ) sel…"
